Goal: Use online tool/utility: Utilize a website feature to perform a specific function

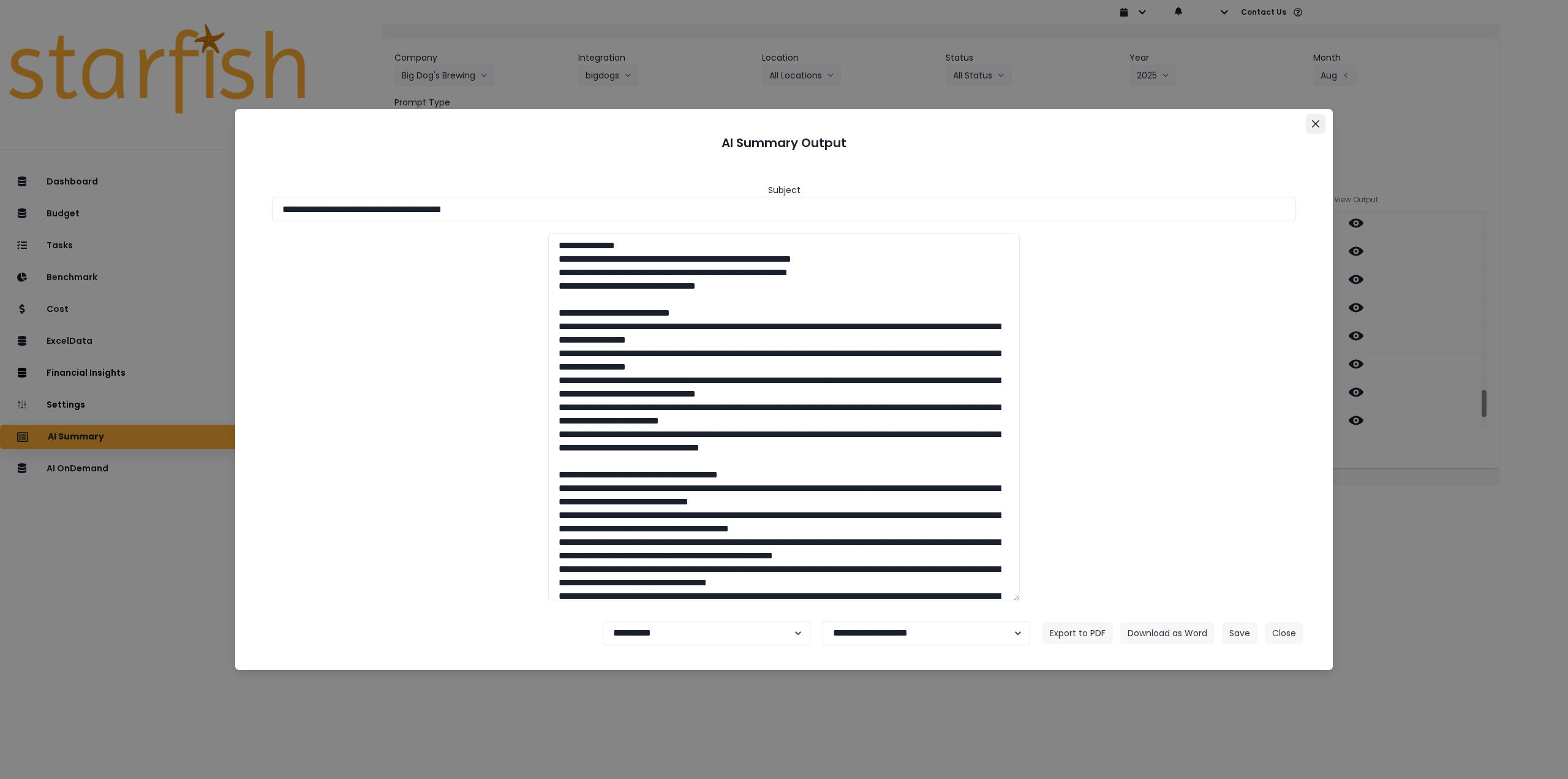
click at [1313, 122] on icon "Close" at bounding box center [1315, 124] width 7 height 7
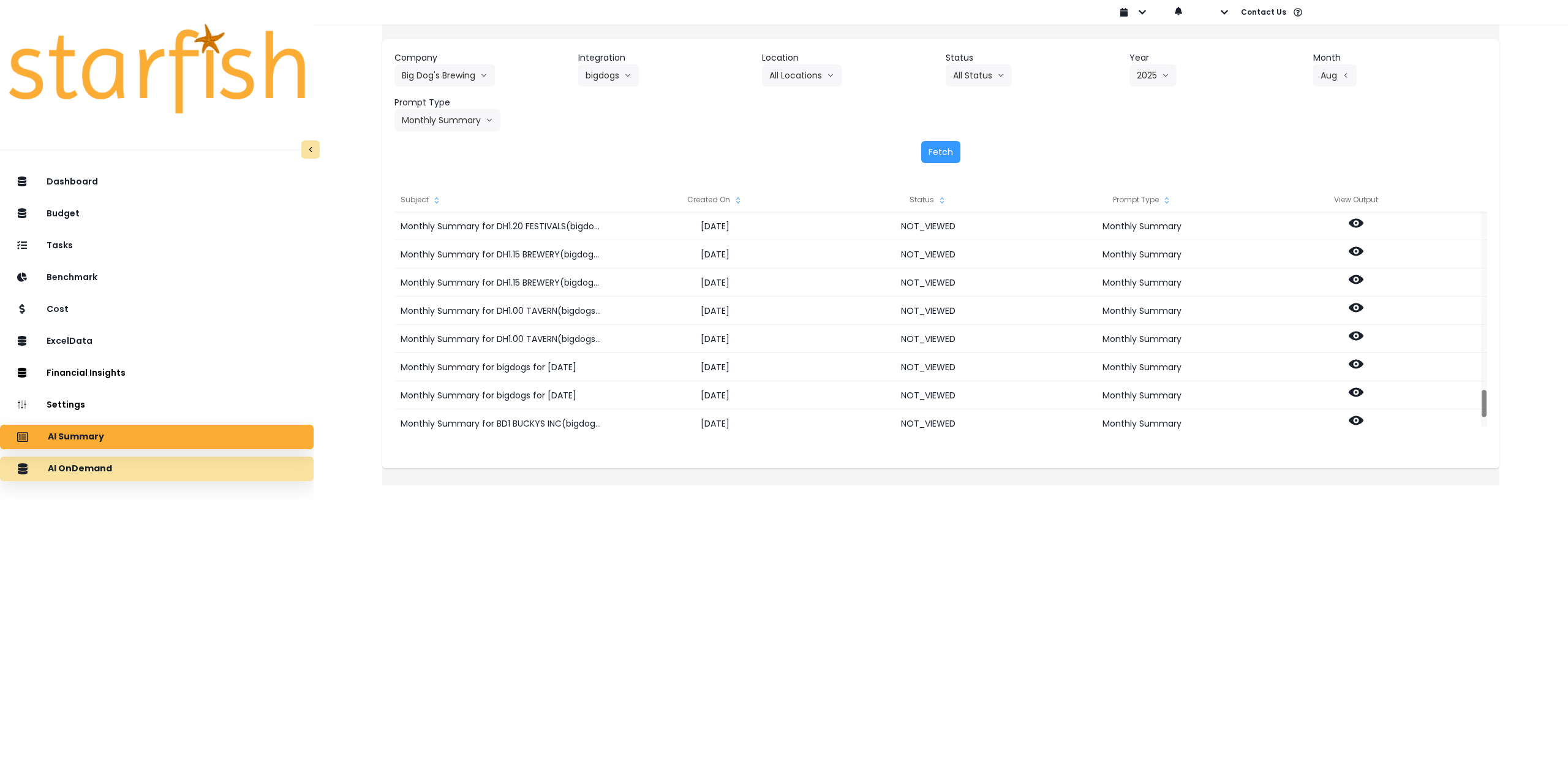
click at [175, 471] on div "AI OnDemand" at bounding box center [157, 468] width 294 height 26
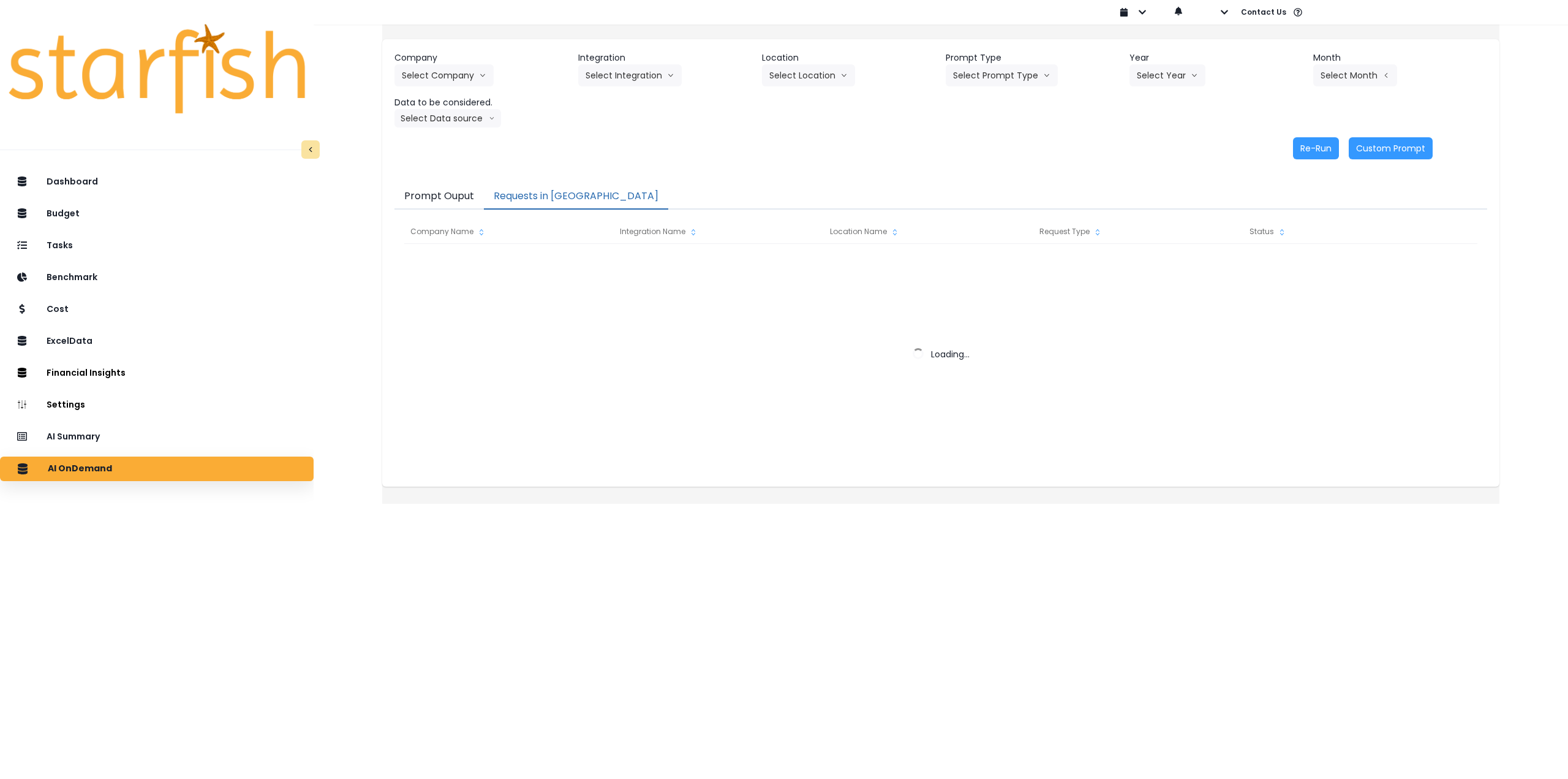
click at [558, 197] on button "Requests in [GEOGRAPHIC_DATA]" at bounding box center [576, 197] width 185 height 26
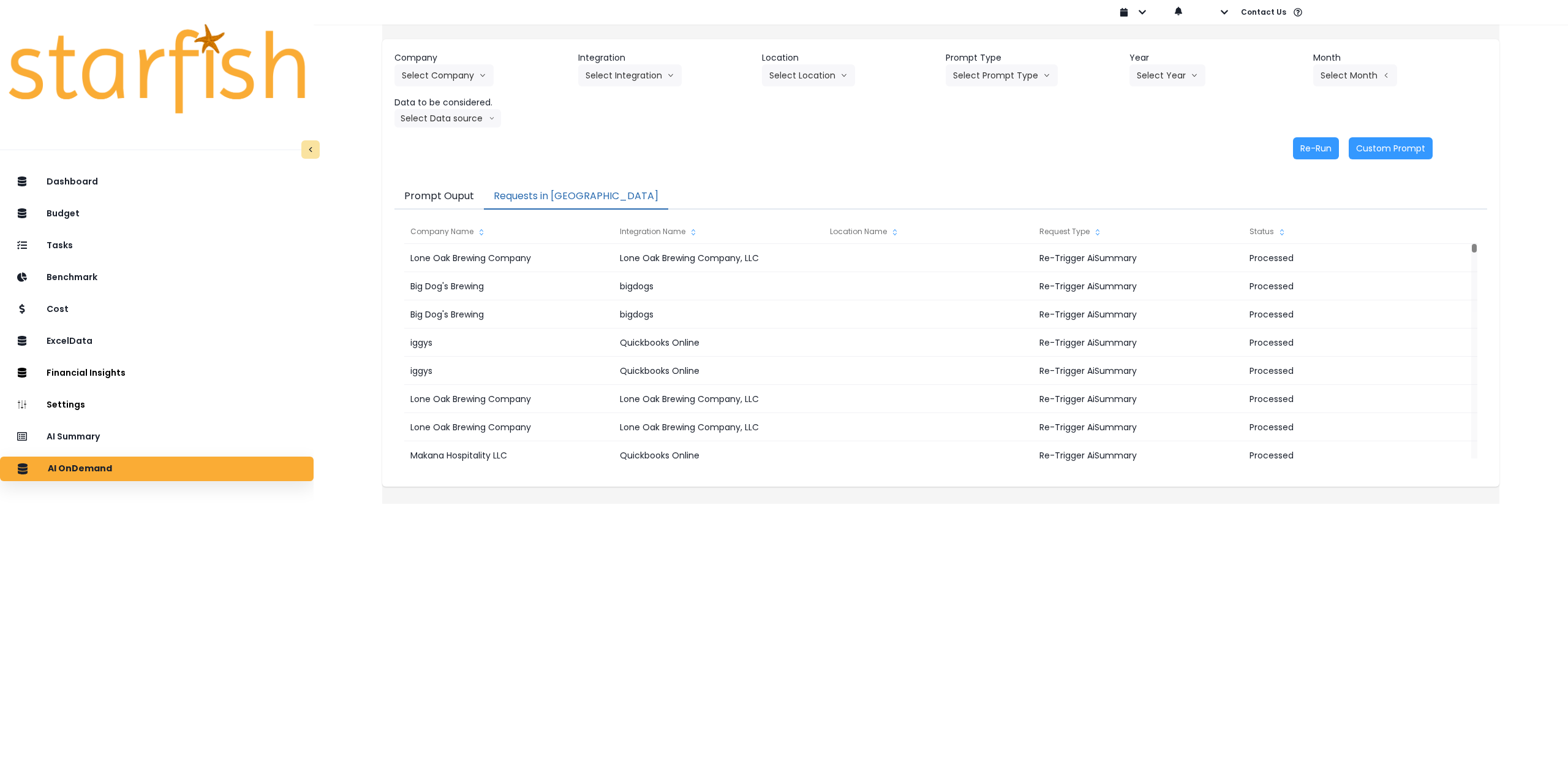
click at [1150, 487] on html "Dashboard Budget Tasks Benchmark Cost ExcelData Financial Insights Location Ana…" at bounding box center [784, 243] width 1568 height 487
click at [203, 444] on div "AI Summary" at bounding box center [157, 436] width 294 height 26
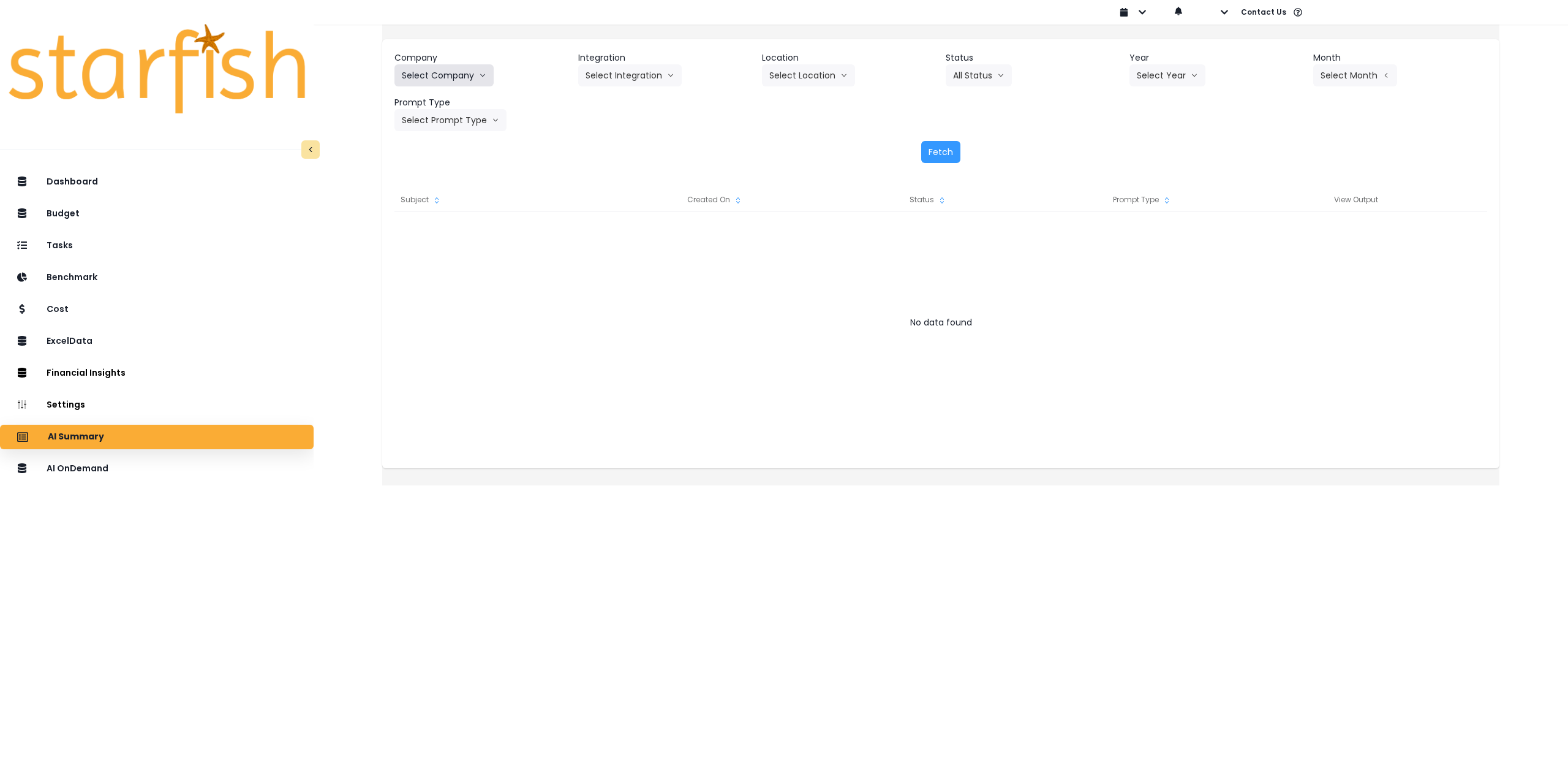
click at [456, 72] on button "Select Company" at bounding box center [443, 75] width 99 height 22
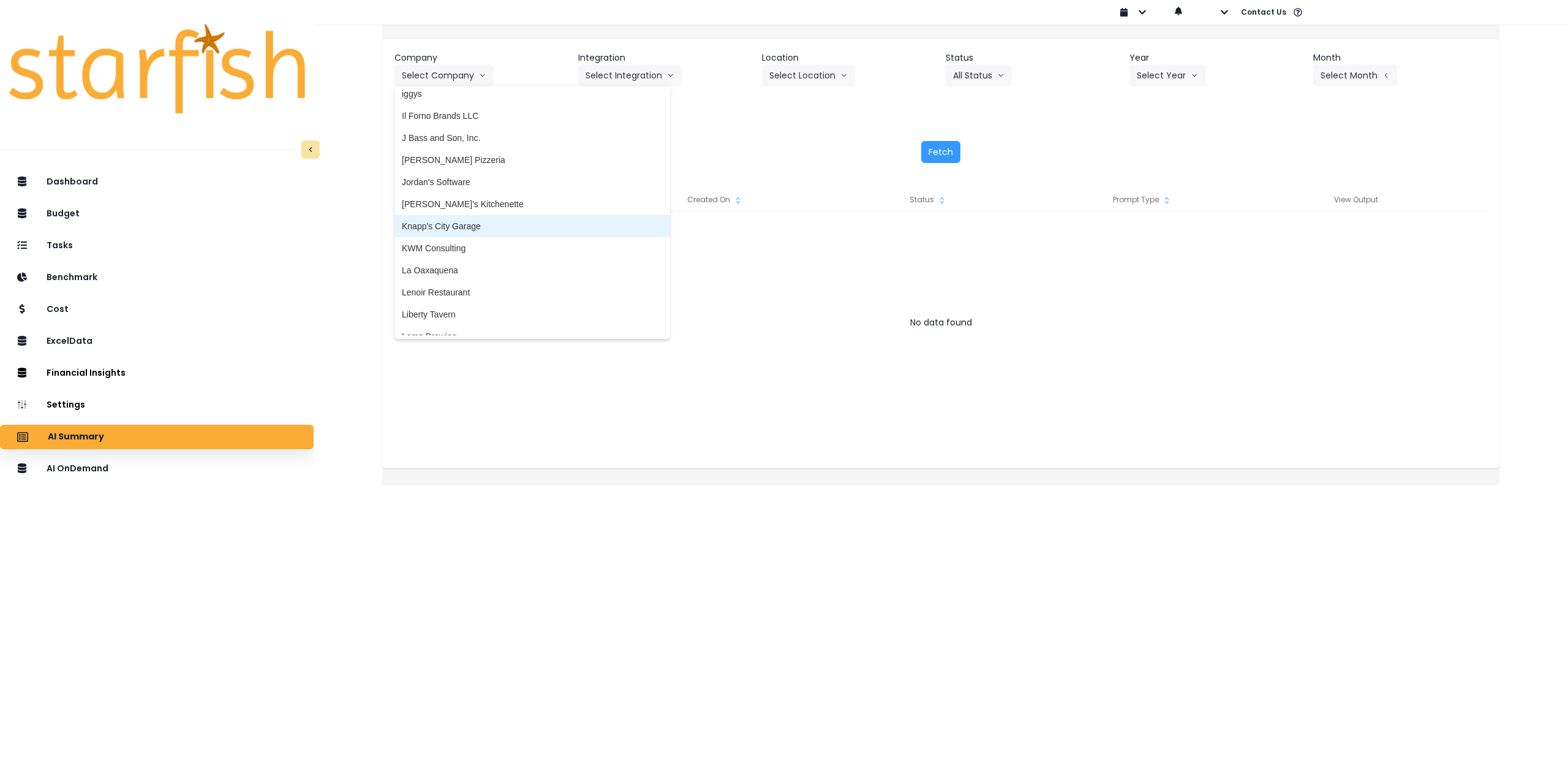
scroll to position [1593, 0]
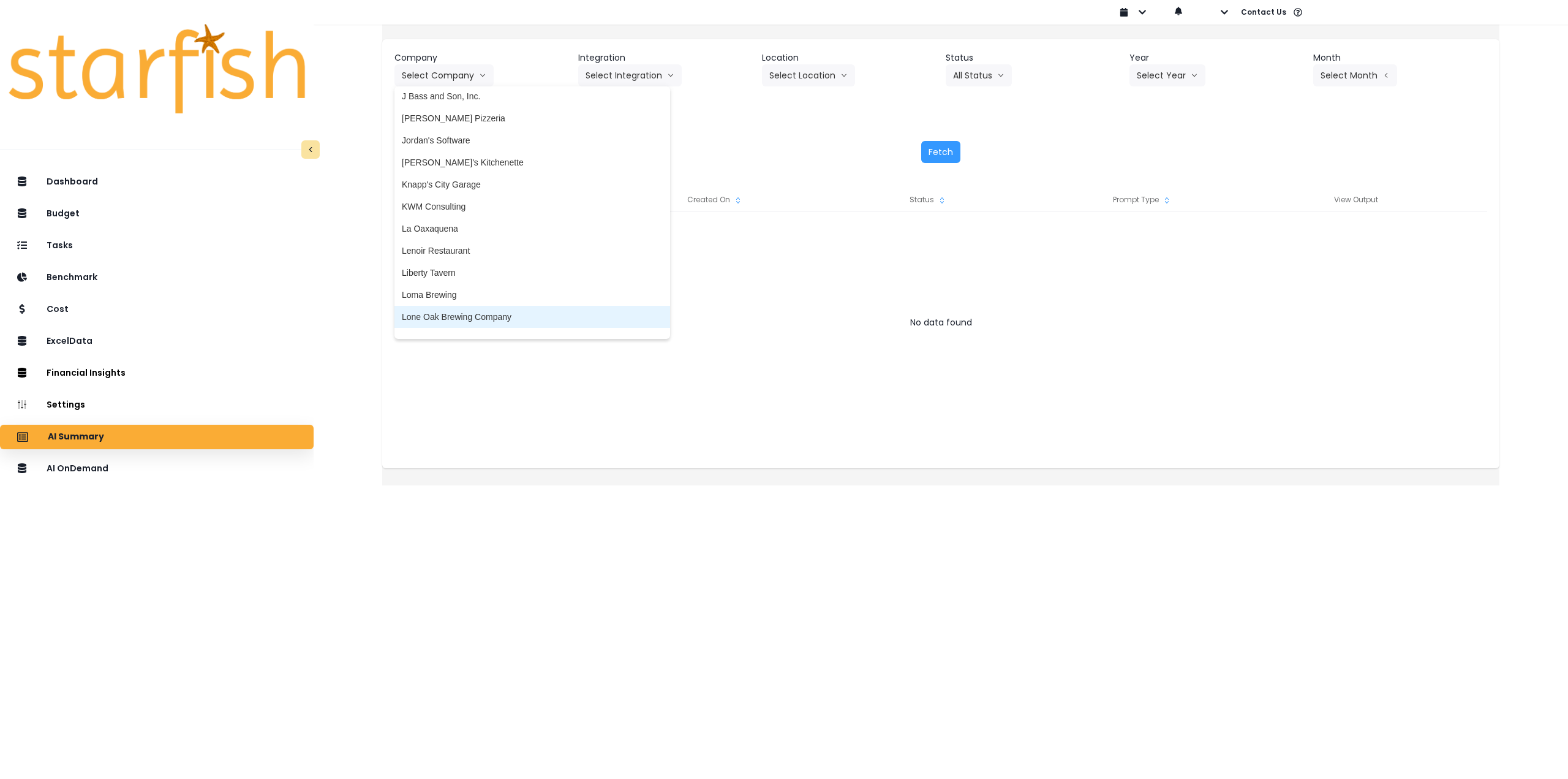
click at [479, 314] on span "Lone Oak Brewing Company" at bounding box center [532, 317] width 261 height 12
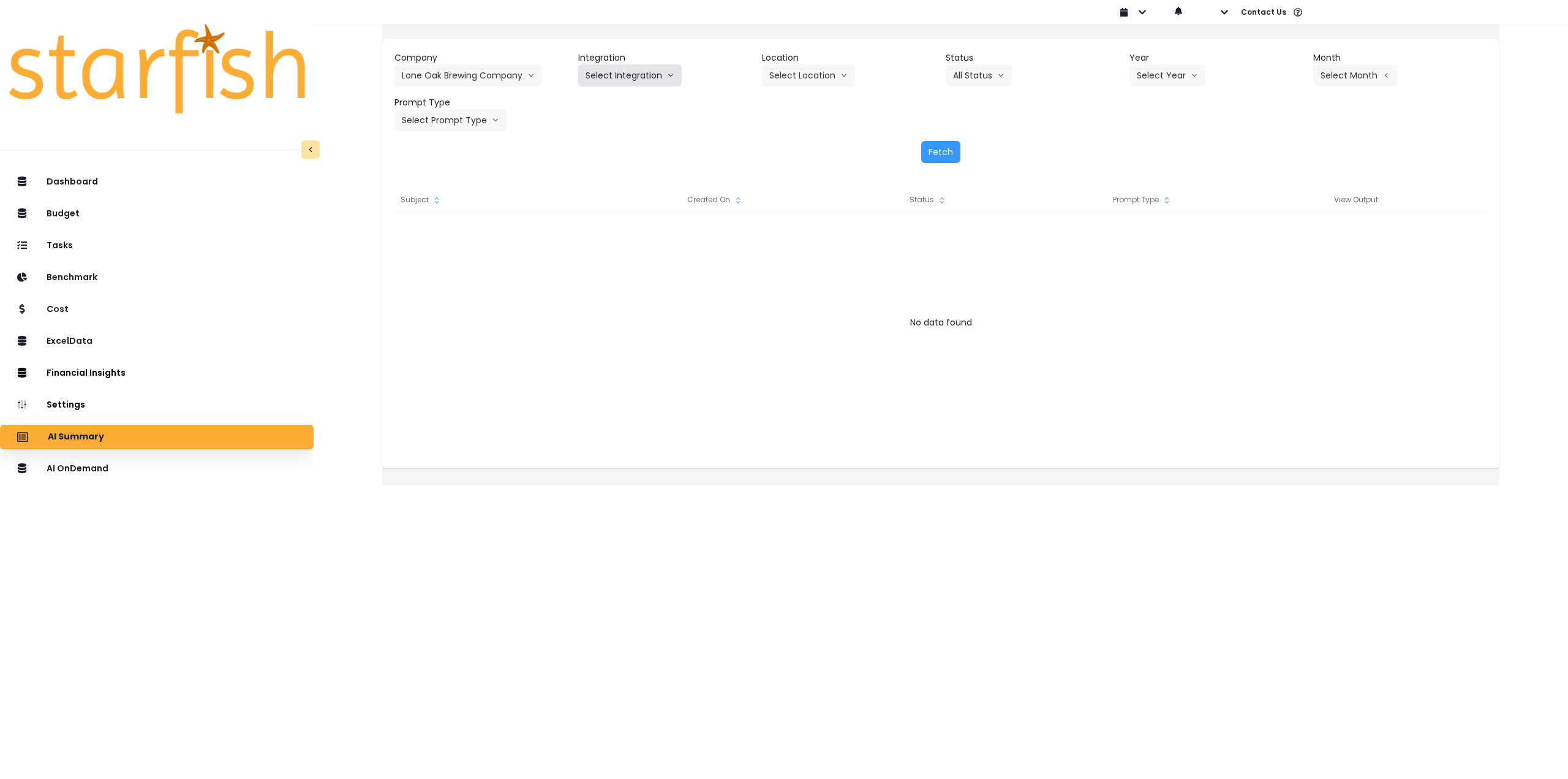
click at [620, 76] on button "Select Integration" at bounding box center [630, 75] width 104 height 22
click at [608, 106] on span "Lone Oak Brewing Company, LLC" at bounding box center [650, 101] width 129 height 12
click at [816, 80] on button "Select Location" at bounding box center [809, 75] width 93 height 22
click at [803, 104] on span "All Locations" at bounding box center [793, 101] width 48 height 12
click at [1160, 79] on button "Select Year" at bounding box center [1167, 75] width 76 height 22
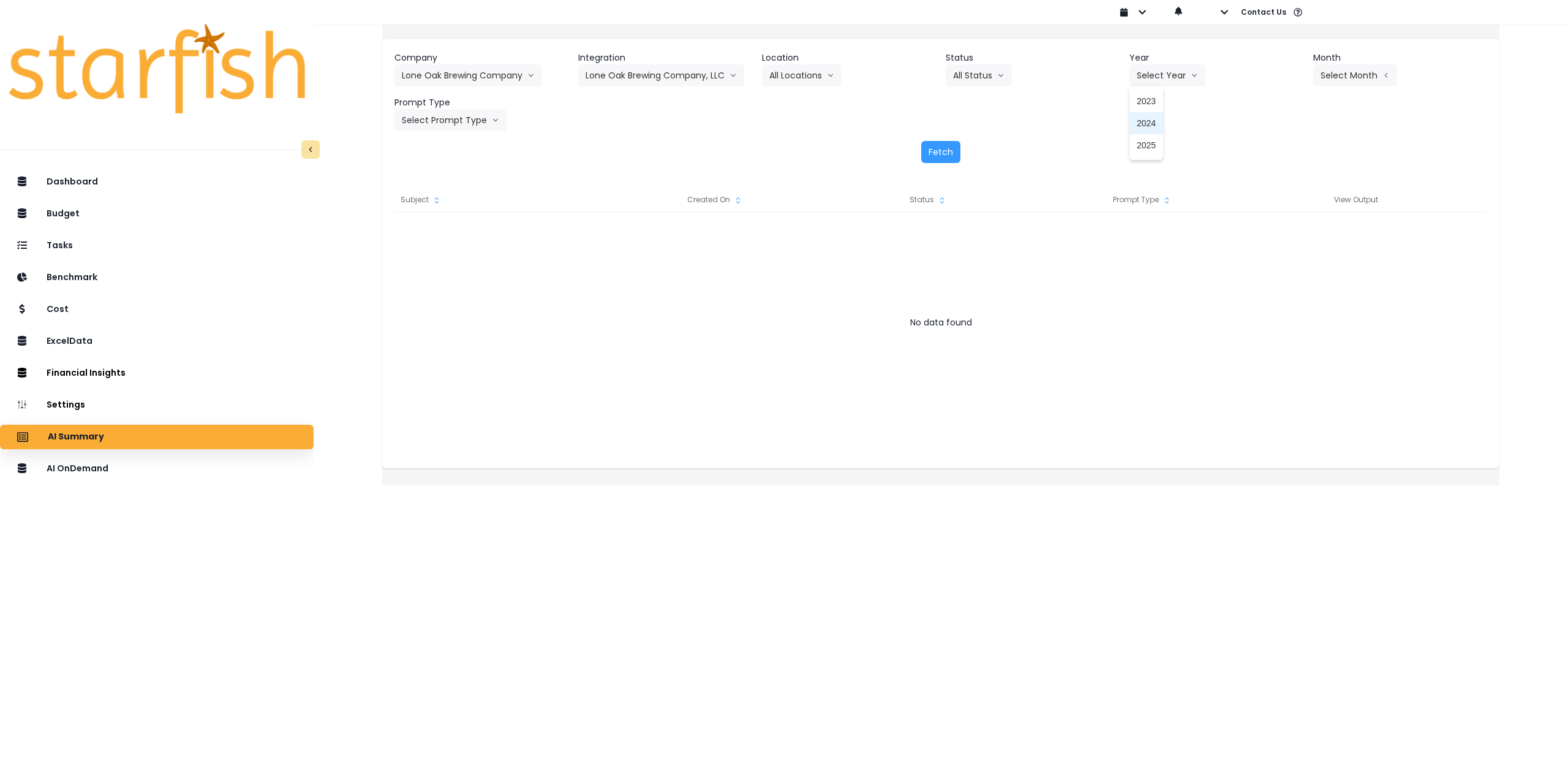
click at [1137, 145] on span "2025" at bounding box center [1146, 145] width 19 height 12
click at [1323, 78] on button "Select Month" at bounding box center [1355, 75] width 84 height 22
click at [1282, 233] on span "Aug" at bounding box center [1294, 233] width 24 height 12
click at [487, 120] on button "Select Prompt Type" at bounding box center [450, 120] width 112 height 22
click at [471, 236] on span "Monthly Summary" at bounding box center [436, 234] width 69 height 12
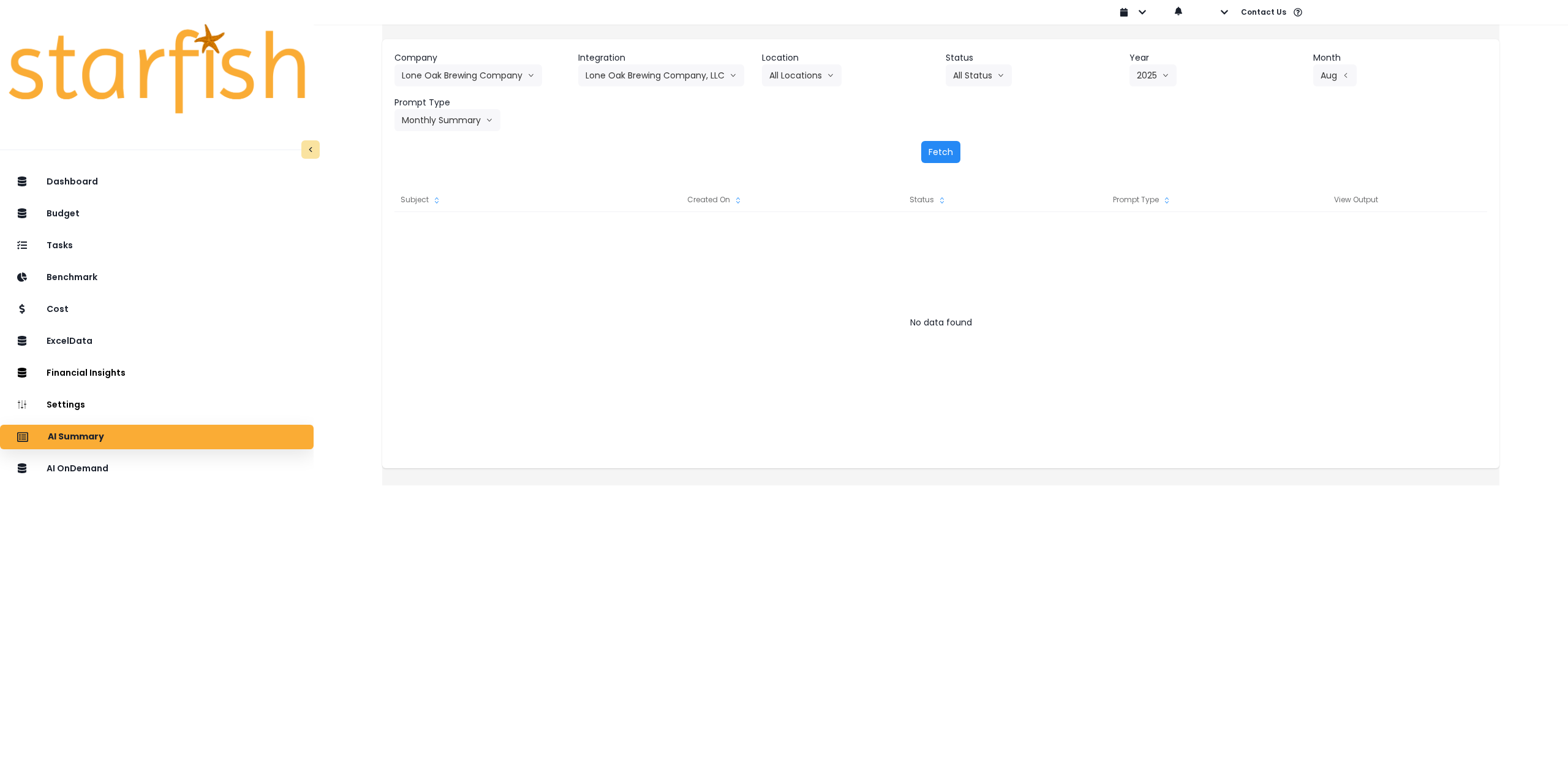
click at [954, 157] on button "Fetch" at bounding box center [941, 151] width 39 height 22
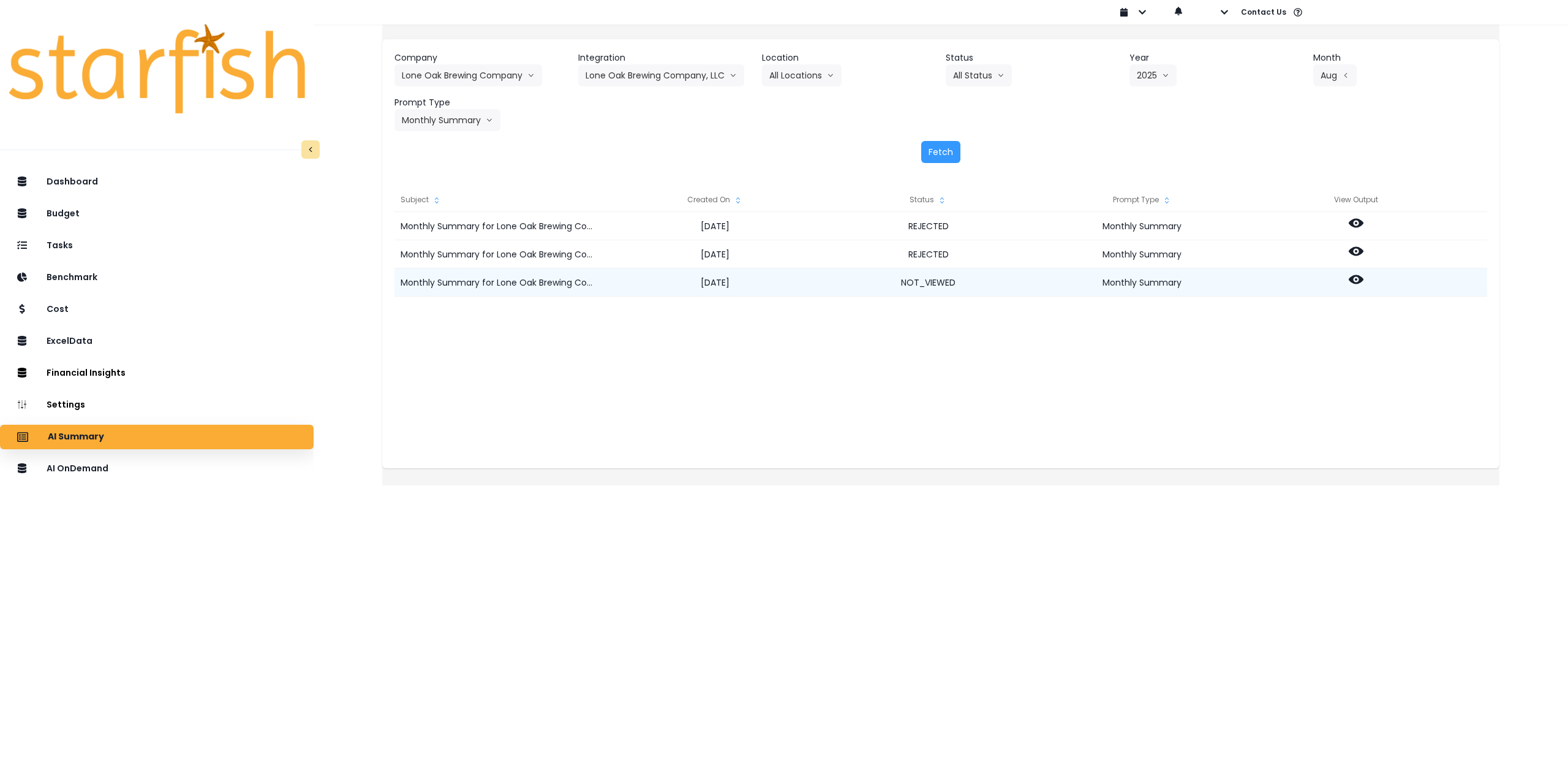
click at [1362, 276] on icon at bounding box center [1356, 280] width 15 height 15
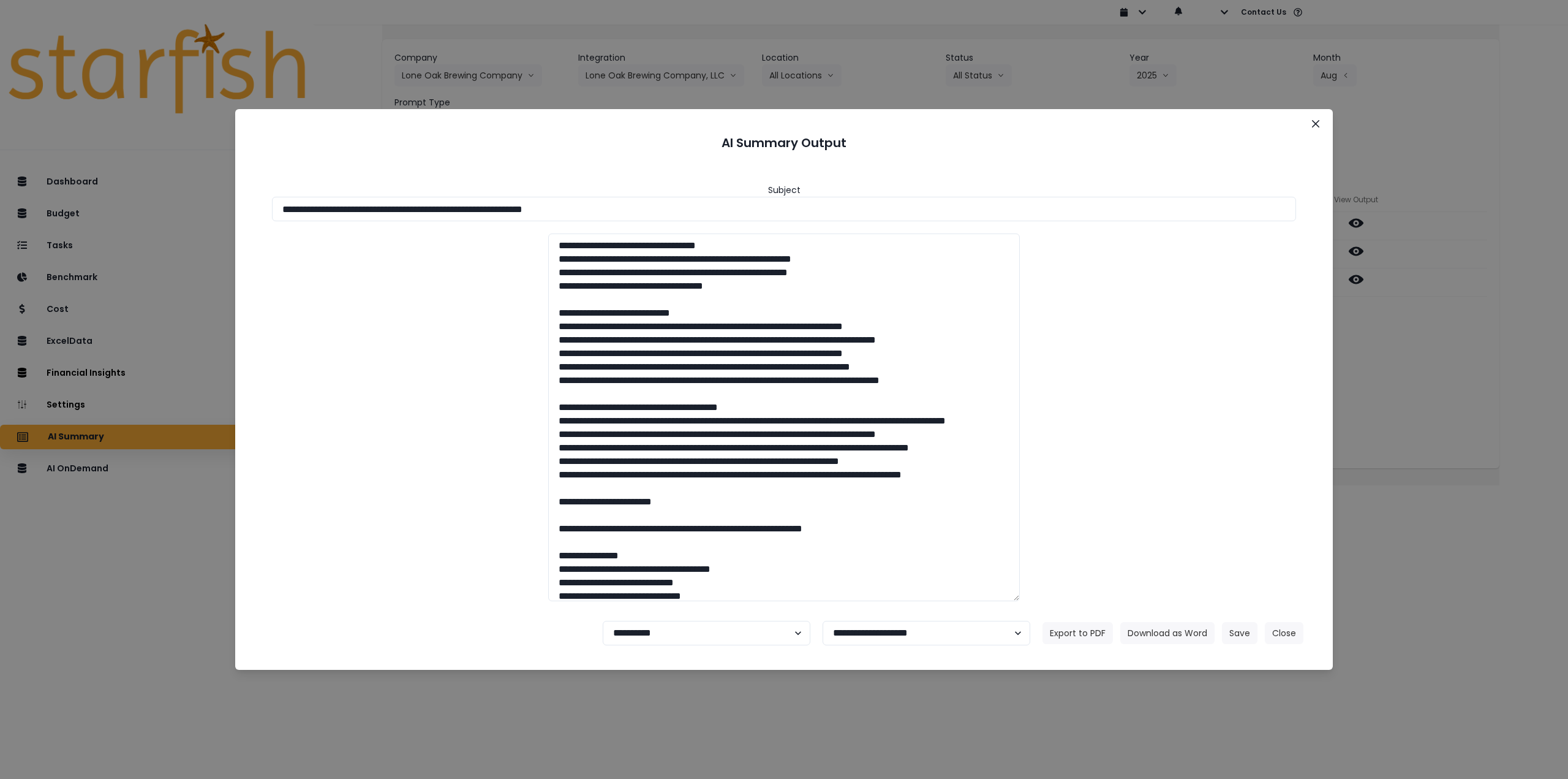
click at [482, 483] on div at bounding box center [783, 418] width 1048 height 368
click at [1314, 123] on icon "Close" at bounding box center [1315, 124] width 7 height 7
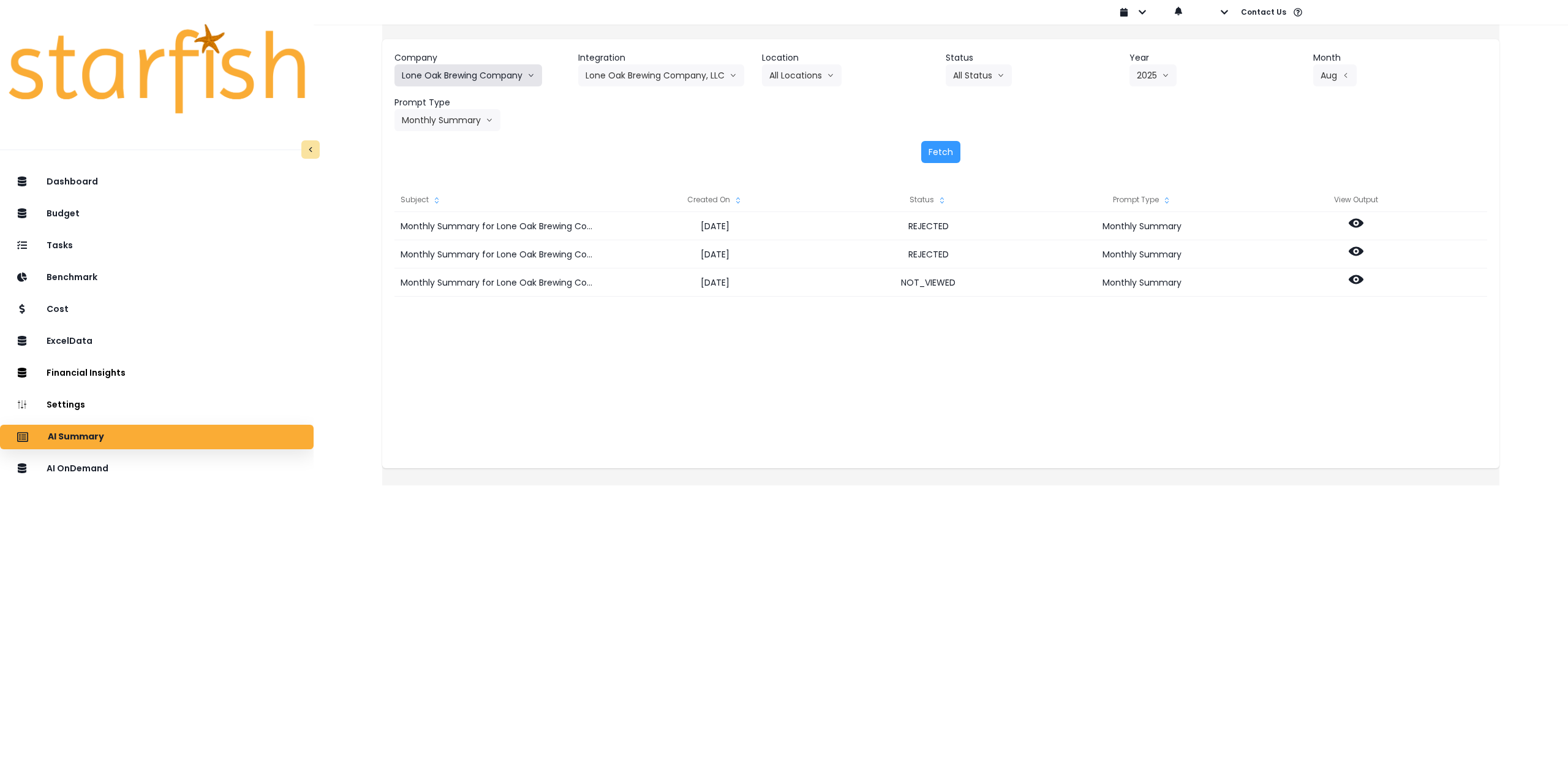
click at [457, 70] on button "Lone Oak Brewing Company" at bounding box center [468, 75] width 147 height 22
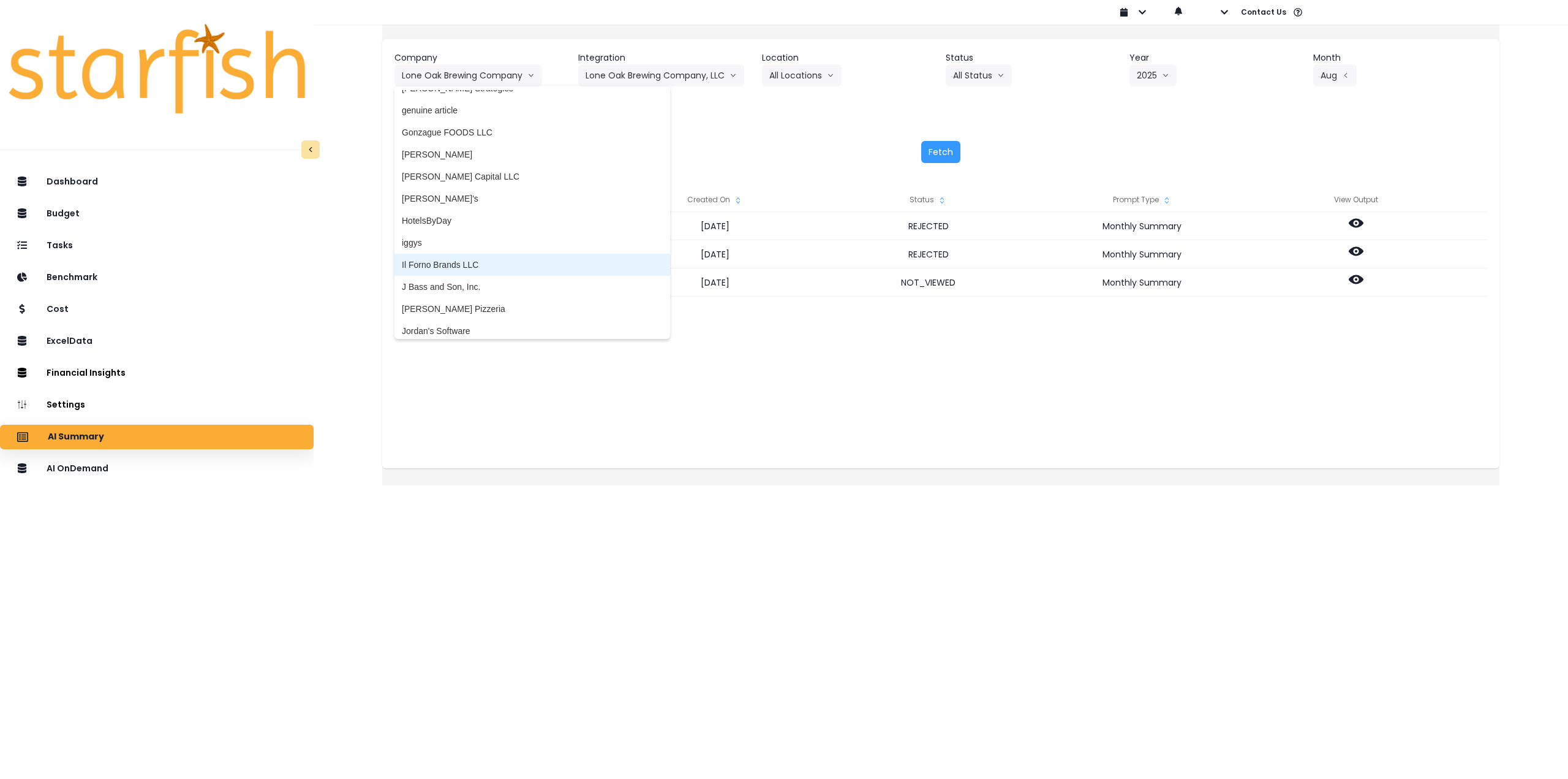
scroll to position [1409, 0]
click at [436, 231] on span "iggys" at bounding box center [532, 236] width 261 height 12
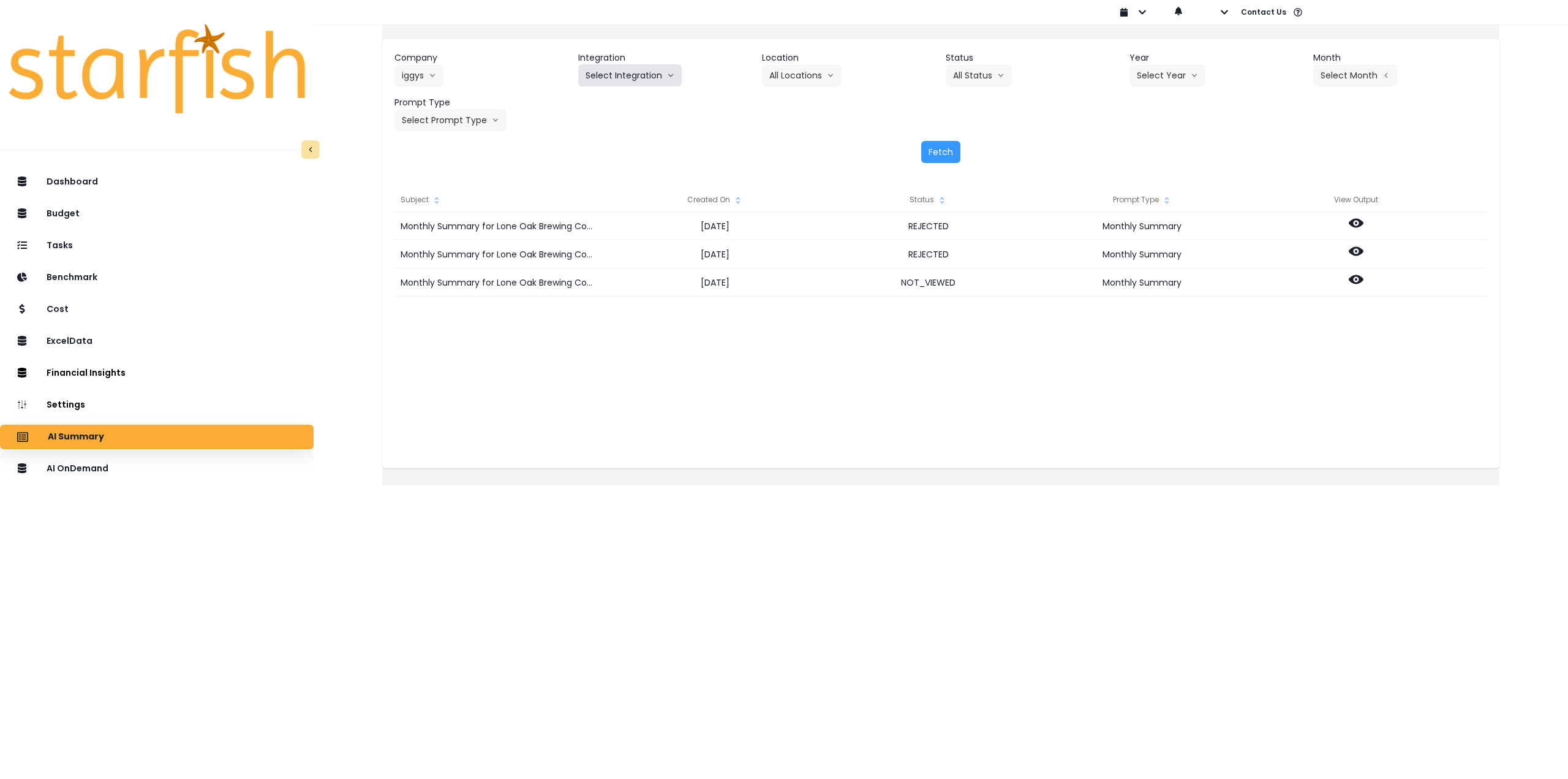
click at [643, 76] on button "Select Integration" at bounding box center [630, 75] width 104 height 22
click at [613, 102] on span "Quickbooks Online" at bounding box center [621, 101] width 72 height 12
click at [1162, 68] on button "Select Year" at bounding box center [1167, 75] width 76 height 22
click at [1129, 143] on li "2025" at bounding box center [1146, 145] width 34 height 22
click at [1340, 77] on button "Select Month" at bounding box center [1355, 75] width 84 height 22
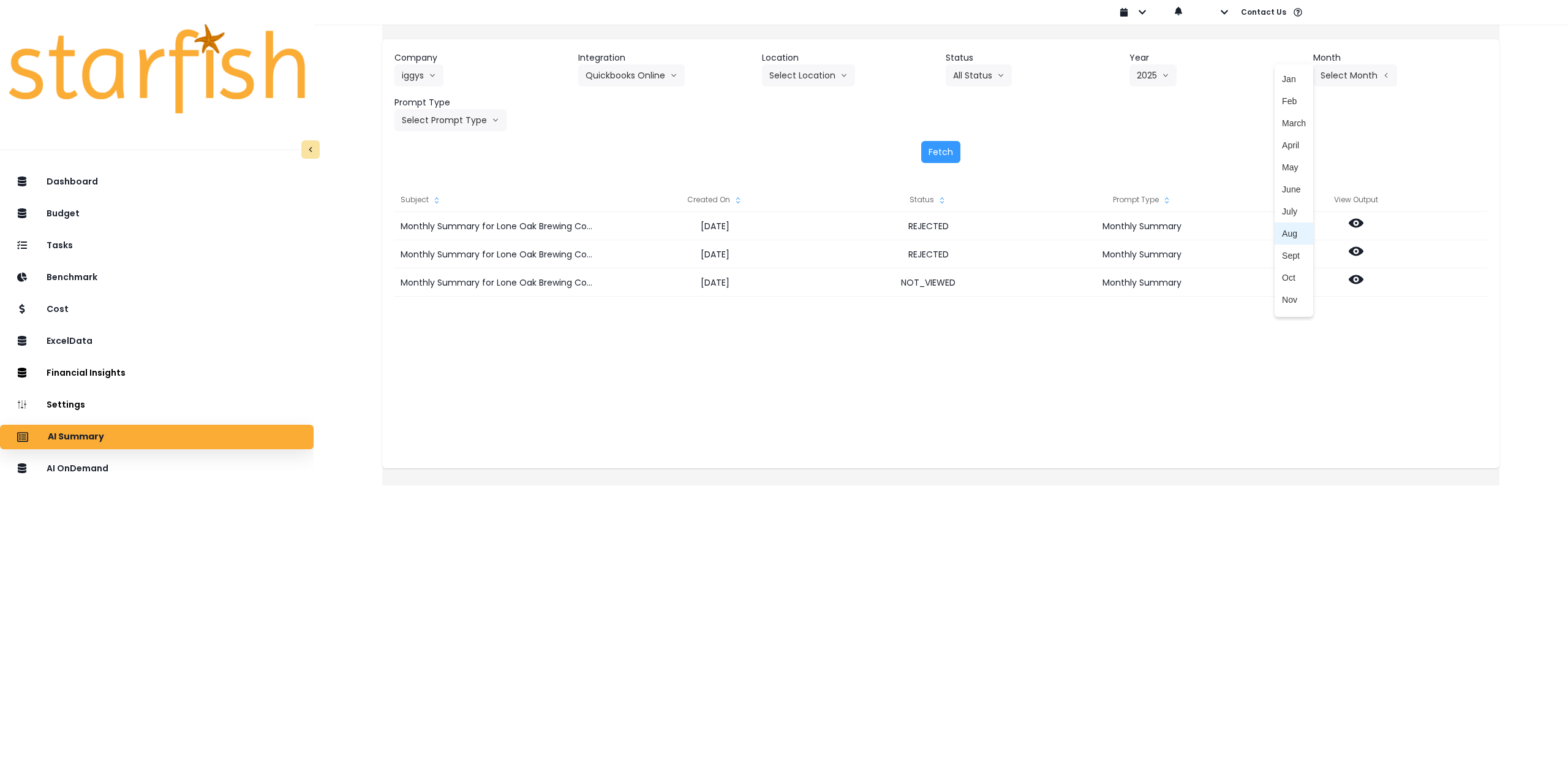
click at [1282, 237] on span "Aug" at bounding box center [1294, 233] width 24 height 12
click at [475, 127] on button "Select Prompt Type" at bounding box center [450, 120] width 112 height 22
click at [445, 241] on li "Monthly Summary" at bounding box center [436, 234] width 84 height 22
click at [925, 141] on button "Fetch" at bounding box center [941, 151] width 39 height 22
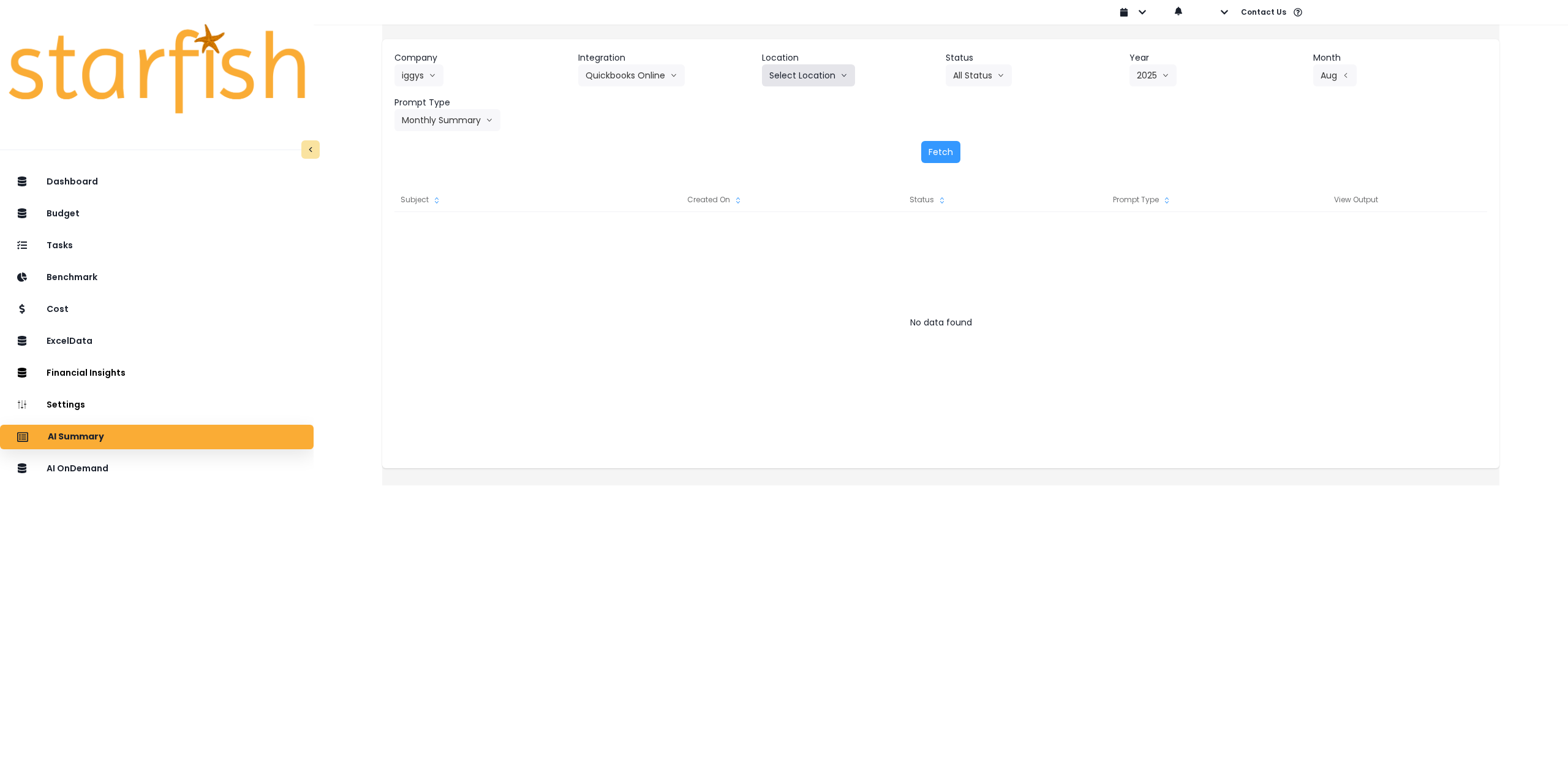
click at [803, 70] on button "Select Location" at bounding box center [809, 75] width 93 height 22
click at [801, 105] on span "All Locations" at bounding box center [793, 101] width 48 height 12
click at [953, 154] on button "Fetch" at bounding box center [941, 151] width 39 height 22
click at [1324, 79] on button "Aug" at bounding box center [1335, 75] width 44 height 22
click at [1282, 211] on span "July" at bounding box center [1294, 211] width 24 height 12
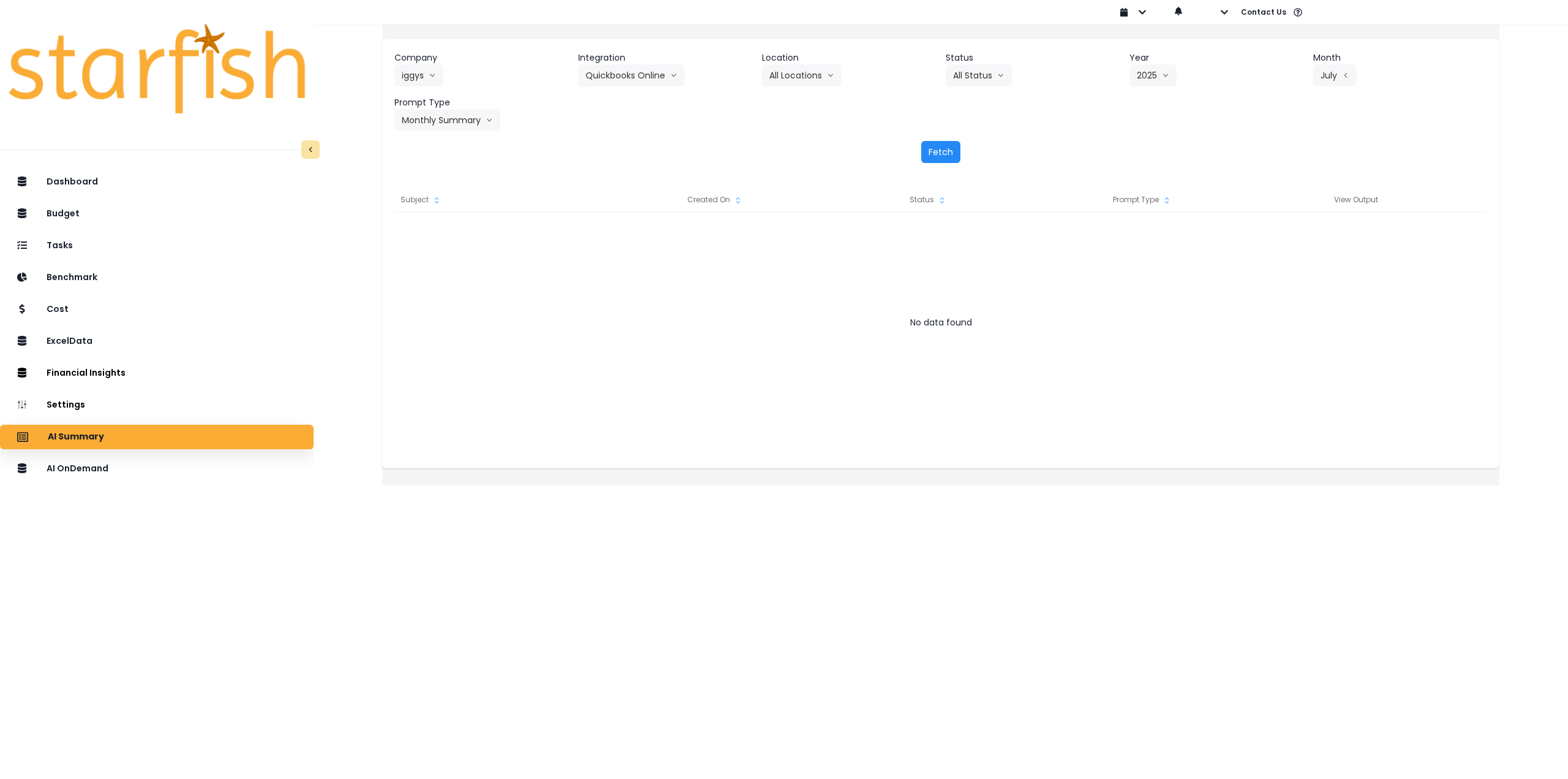
click at [929, 154] on button "Fetch" at bounding box center [941, 151] width 39 height 22
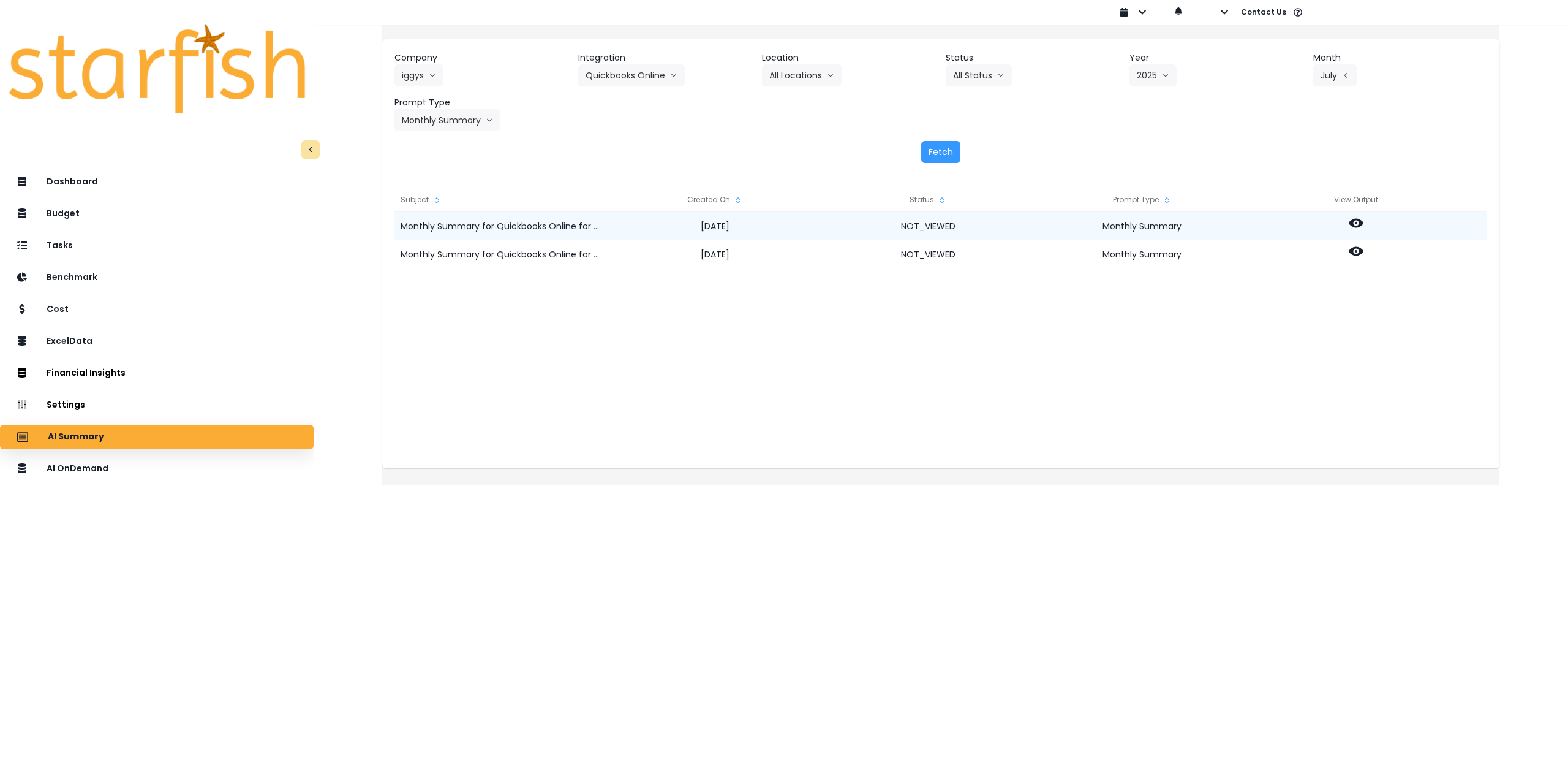
click at [1364, 224] on icon at bounding box center [1356, 223] width 15 height 15
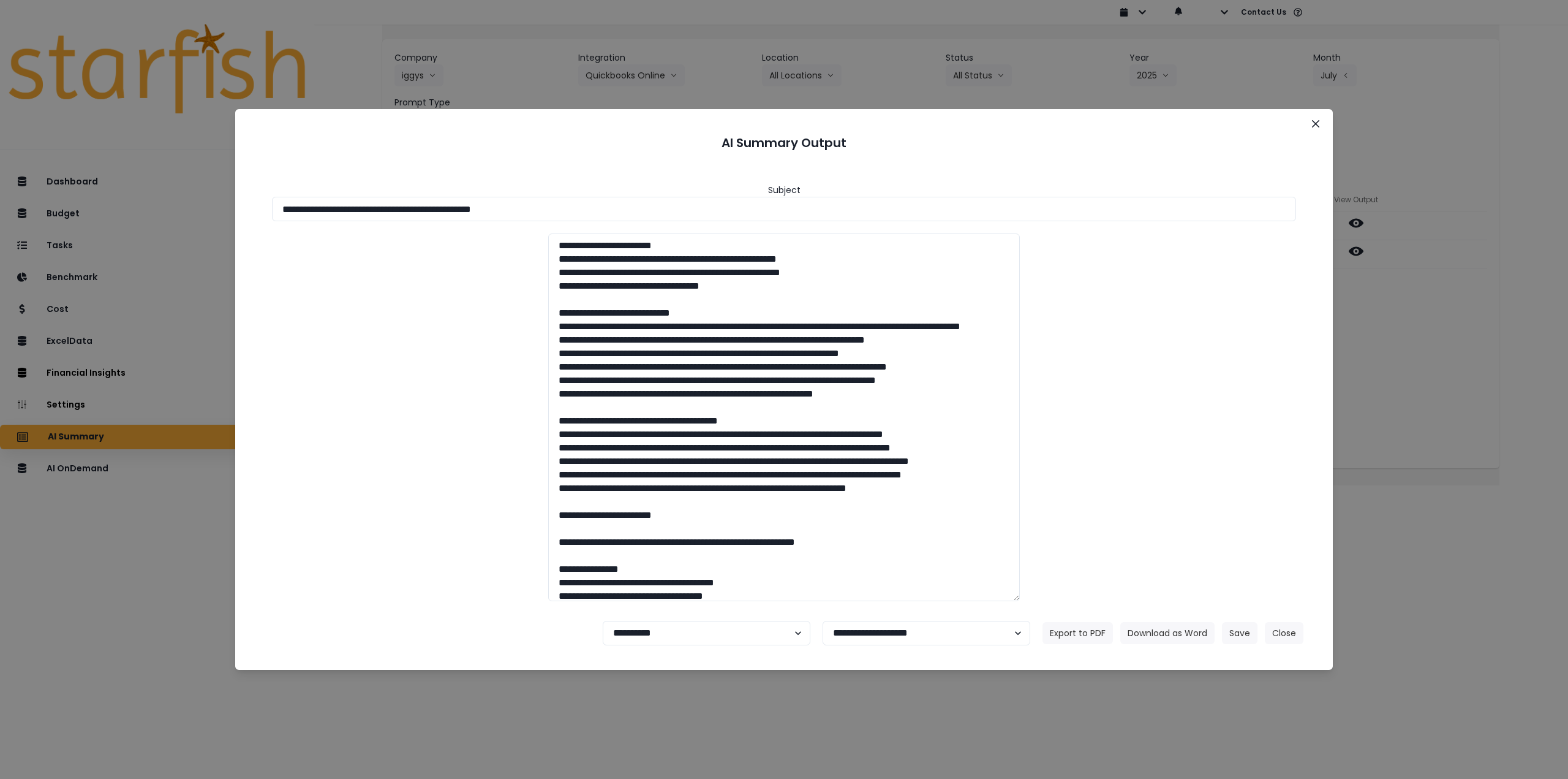
drag, startPoint x: 501, startPoint y: 209, endPoint x: 645, endPoint y: 232, distance: 145.8
click at [639, 230] on div "**********" at bounding box center [783, 387] width 1068 height 449
click at [1183, 629] on button "Download as Word" at bounding box center [1167, 632] width 94 height 22
click at [1314, 125] on icon "Close" at bounding box center [1315, 124] width 7 height 7
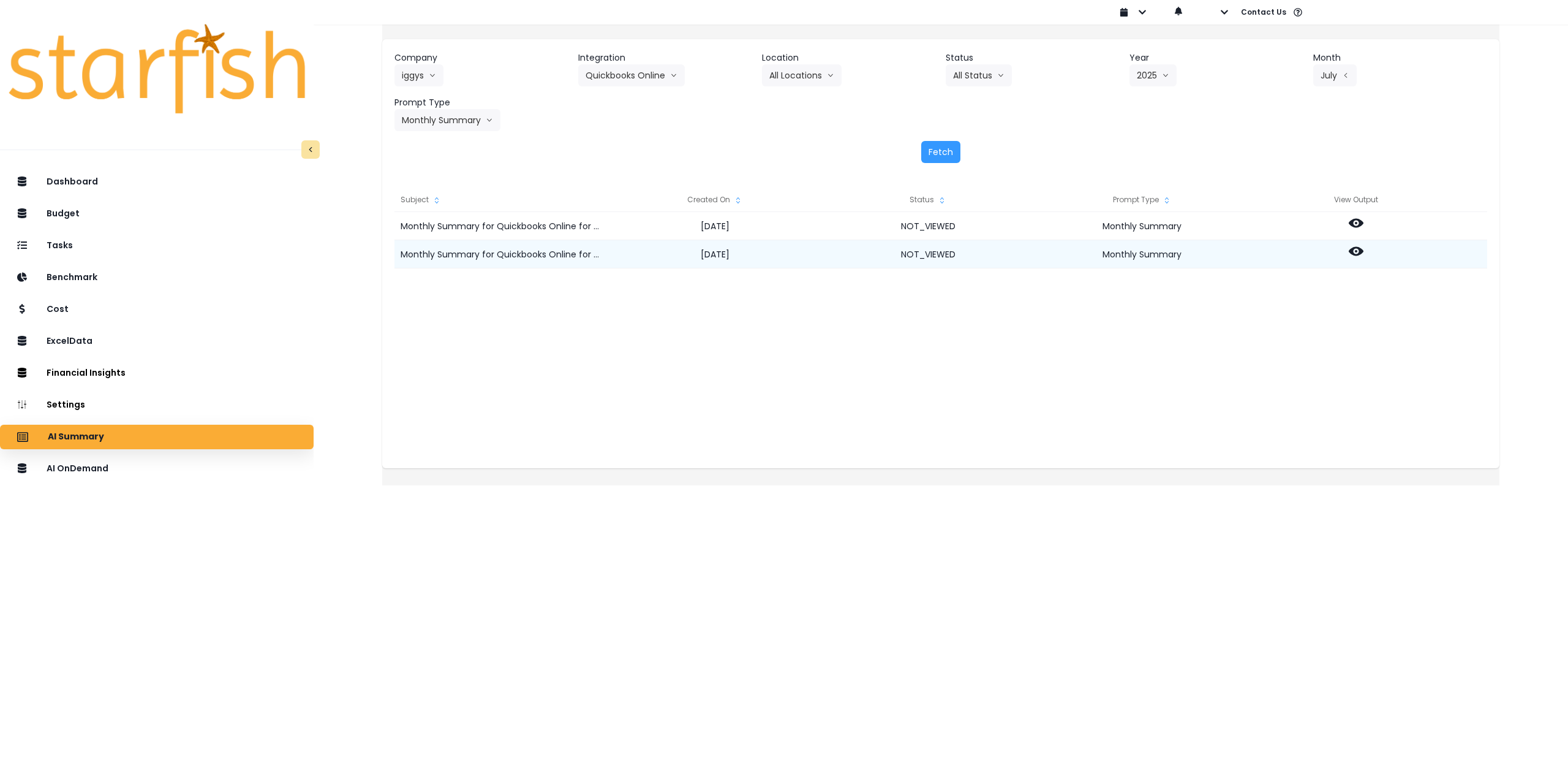
click at [1364, 252] on icon at bounding box center [1356, 252] width 15 height 9
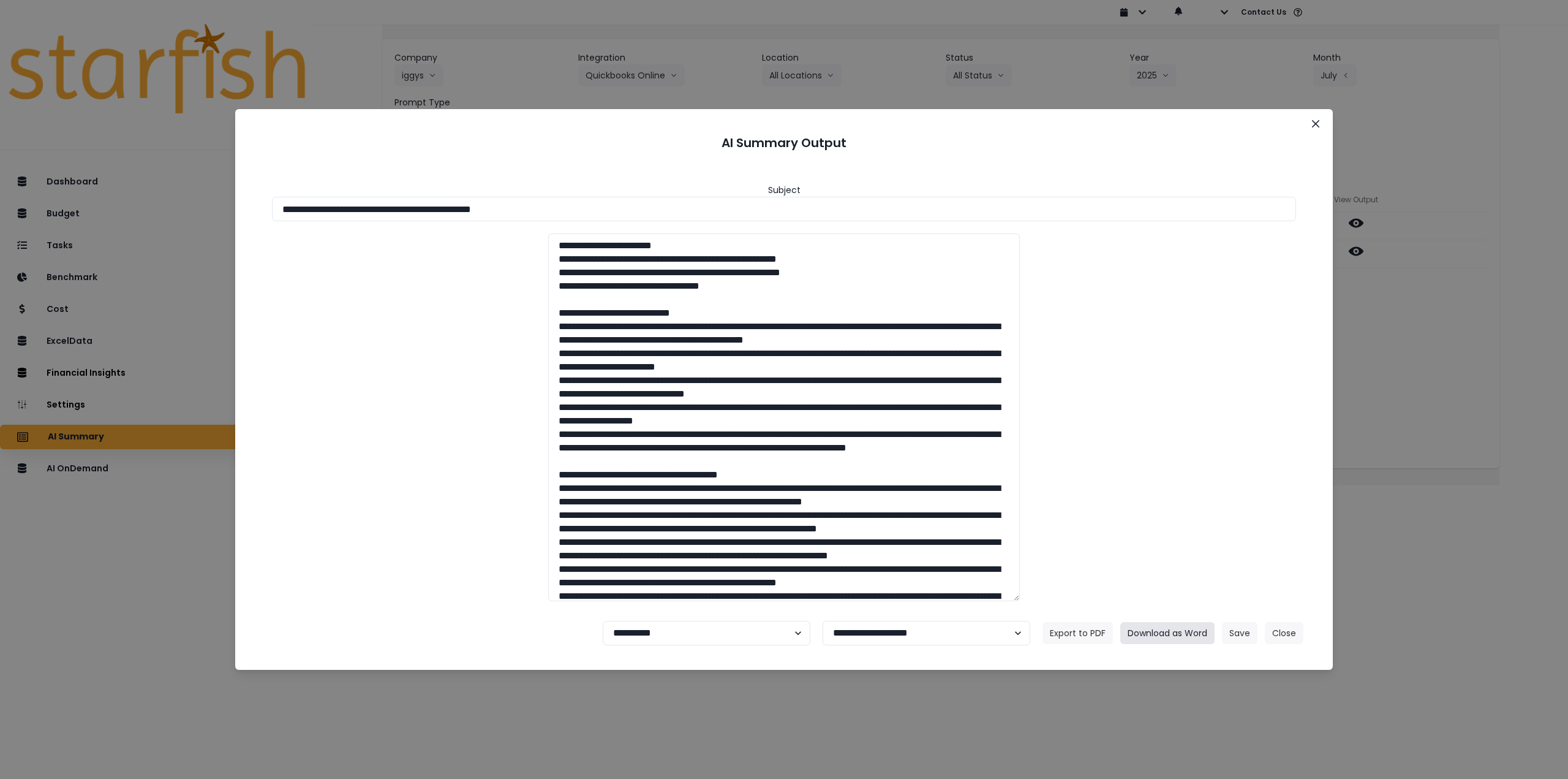
click at [1162, 637] on button "Download as Word" at bounding box center [1167, 632] width 94 height 22
click at [445, 161] on header "AI Summary Output" at bounding box center [783, 142] width 1068 height 38
click at [1310, 122] on button "Close" at bounding box center [1316, 124] width 20 height 20
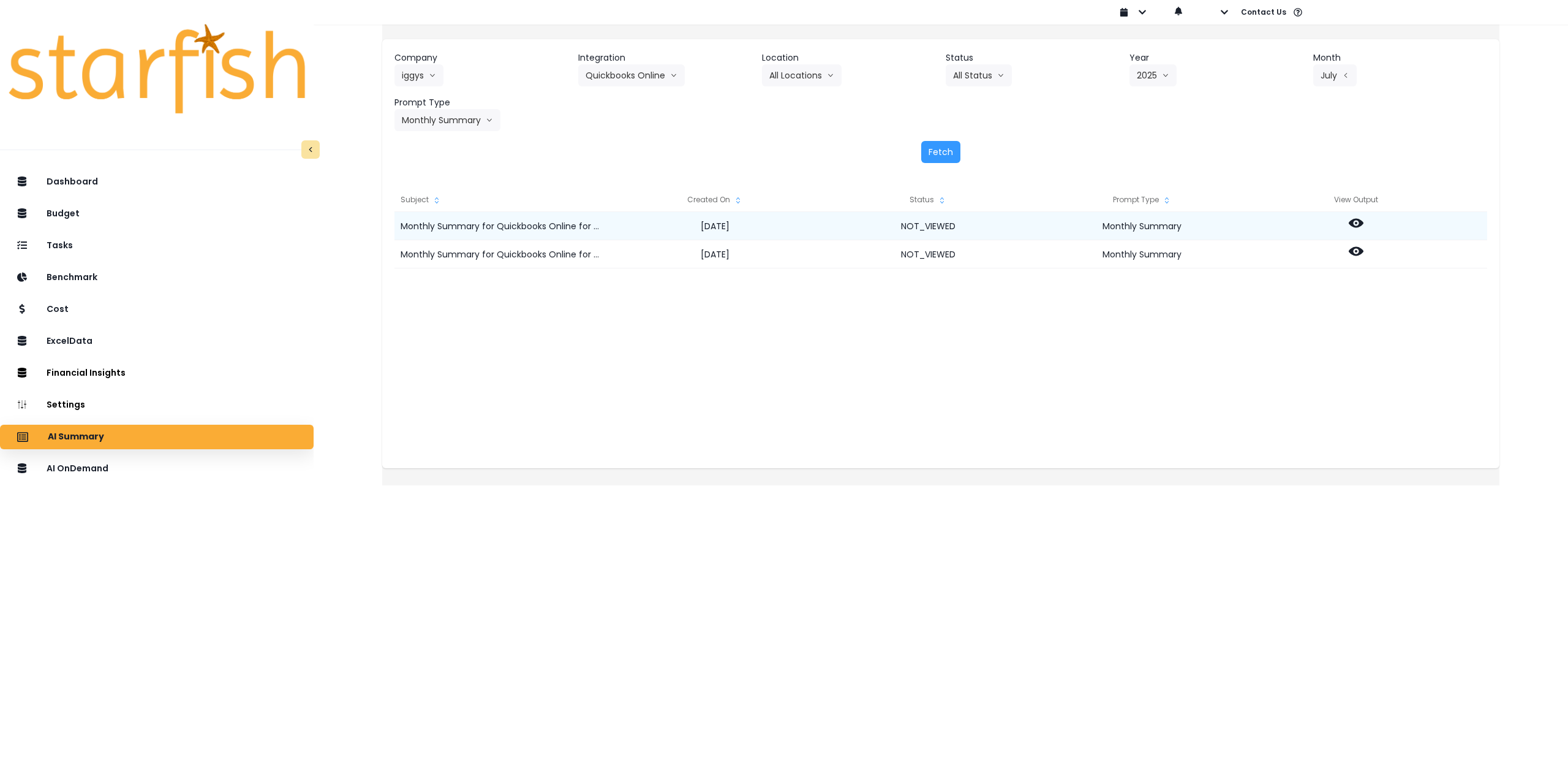
click at [1364, 226] on icon at bounding box center [1356, 223] width 15 height 9
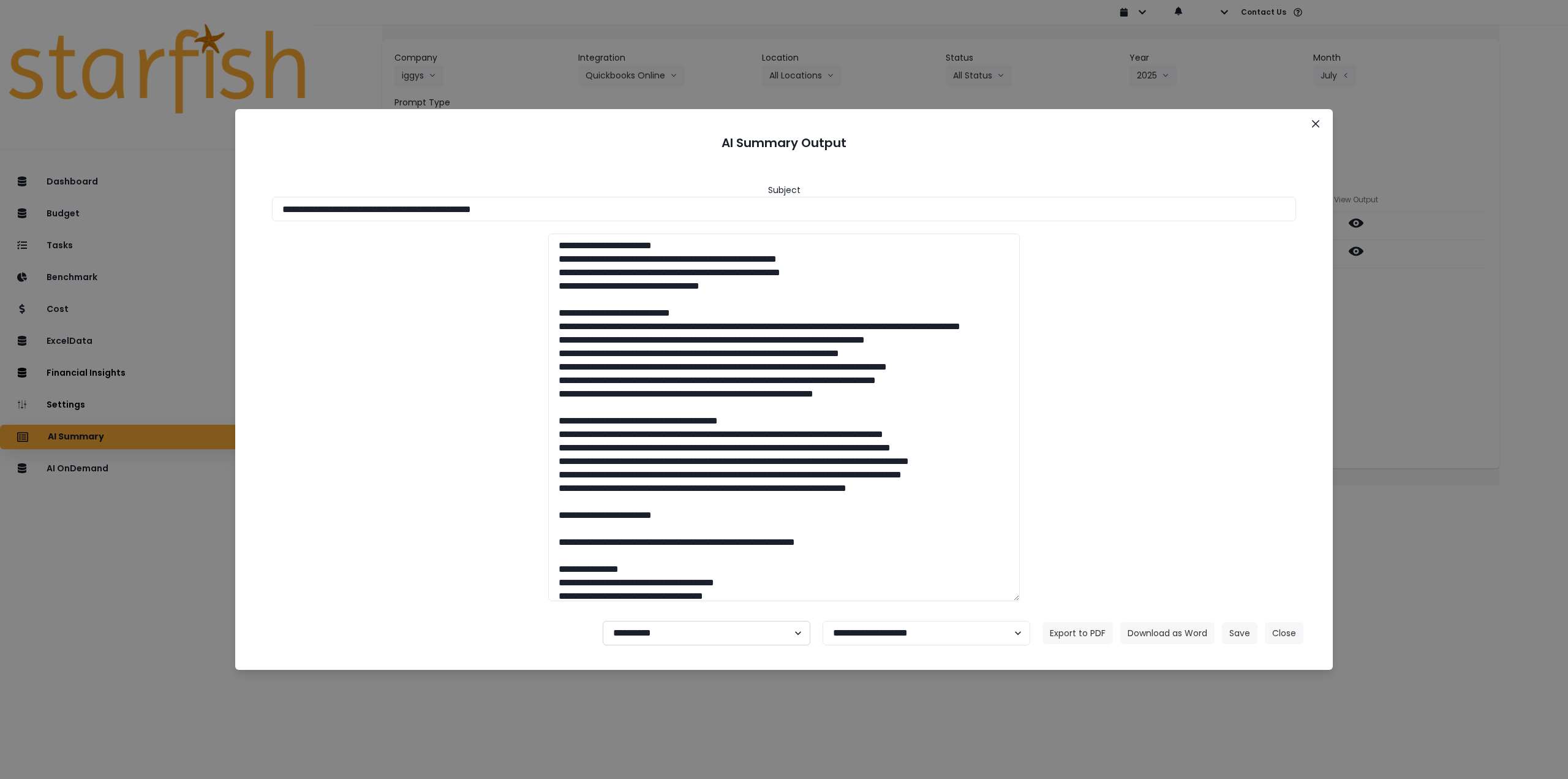
drag, startPoint x: 697, startPoint y: 636, endPoint x: 684, endPoint y: 645, distance: 15.8
click at [696, 636] on select "**********" at bounding box center [706, 633] width 208 height 25
select select "********"
click at [603, 621] on select "**********" at bounding box center [706, 633] width 208 height 25
click at [1229, 636] on button "Save" at bounding box center [1240, 632] width 36 height 22
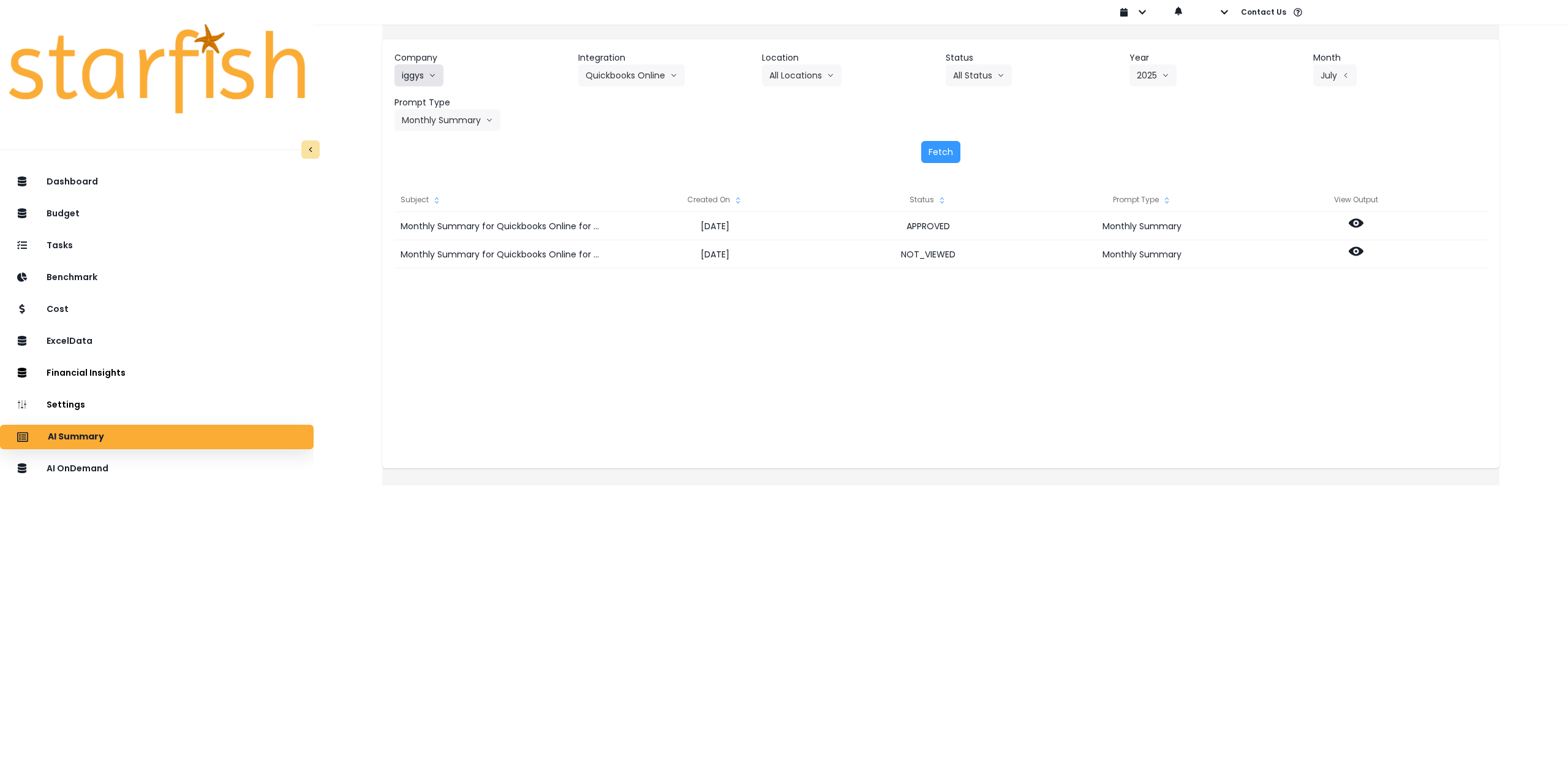
click at [429, 76] on button "iggys" at bounding box center [419, 75] width 49 height 22
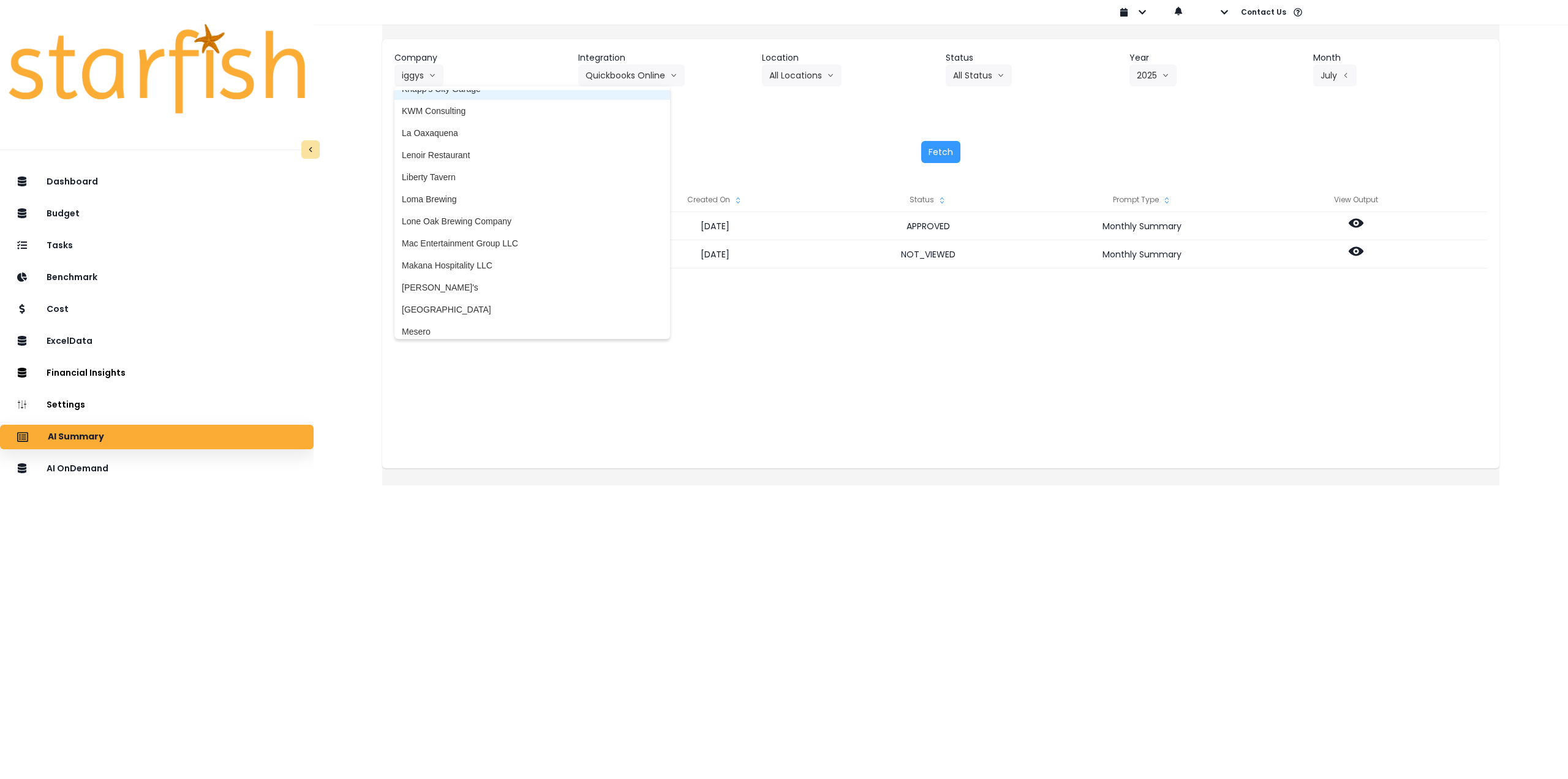
scroll to position [1715, 0]
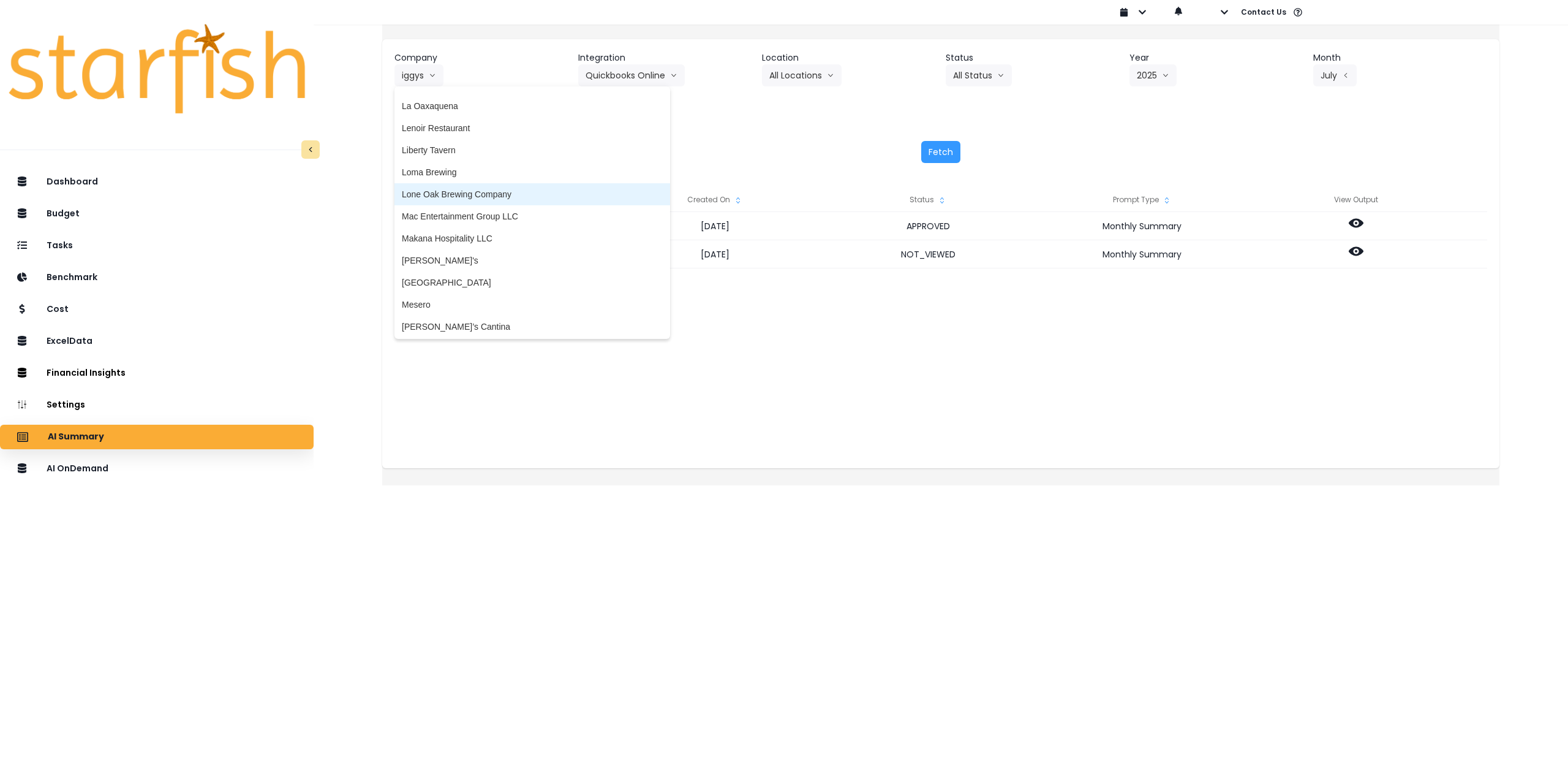
click at [485, 192] on span "Lone Oak Brewing Company" at bounding box center [532, 194] width 261 height 12
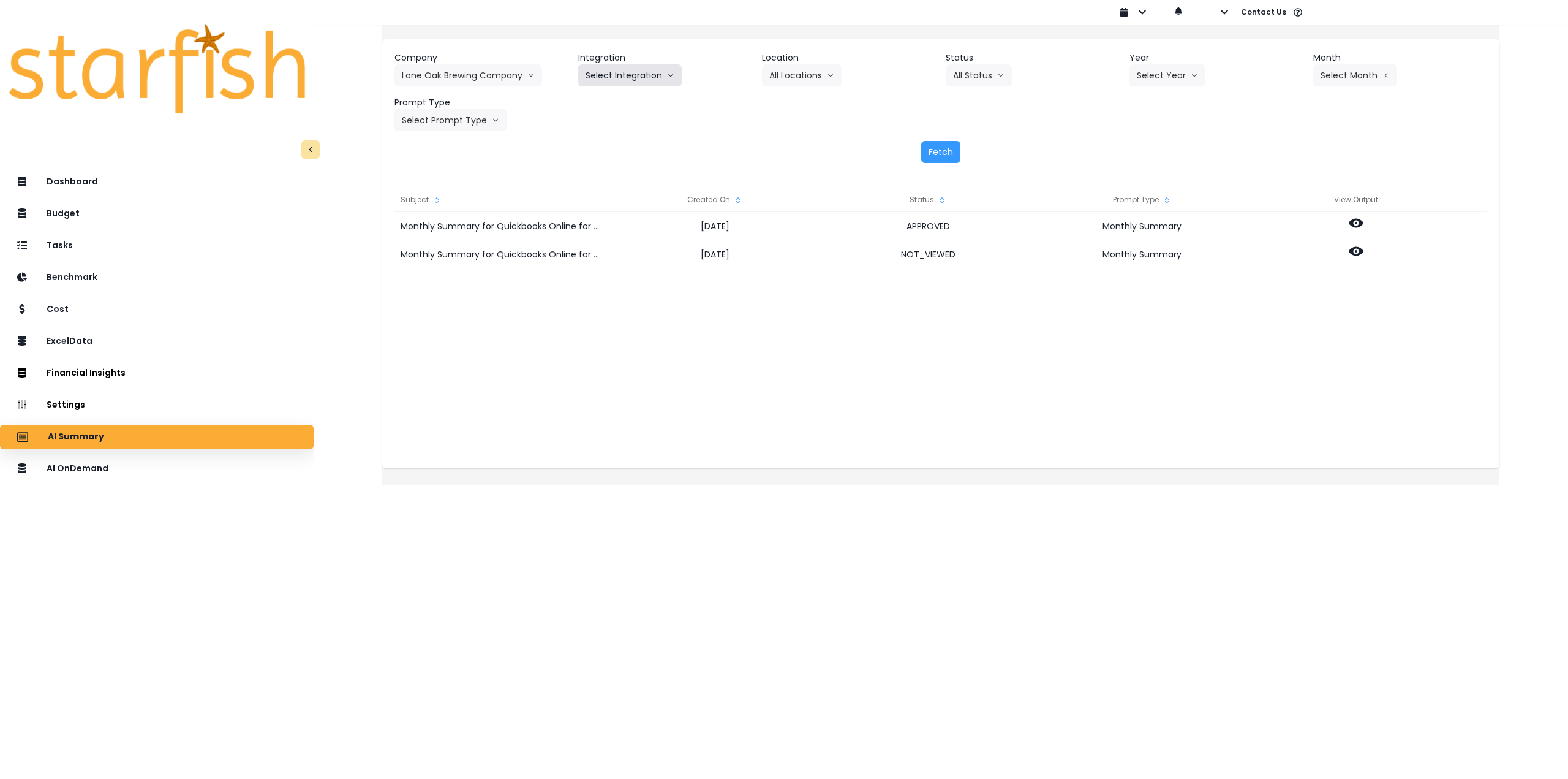
click at [632, 76] on button "Select Integration" at bounding box center [630, 75] width 104 height 22
click at [627, 96] on span "Lone Oak Brewing Company, LLC" at bounding box center [650, 101] width 129 height 12
click at [1175, 76] on button "Select Year" at bounding box center [1167, 75] width 76 height 22
click at [1141, 145] on span "2025" at bounding box center [1146, 145] width 19 height 12
click at [1325, 67] on button "Select Month" at bounding box center [1355, 75] width 84 height 22
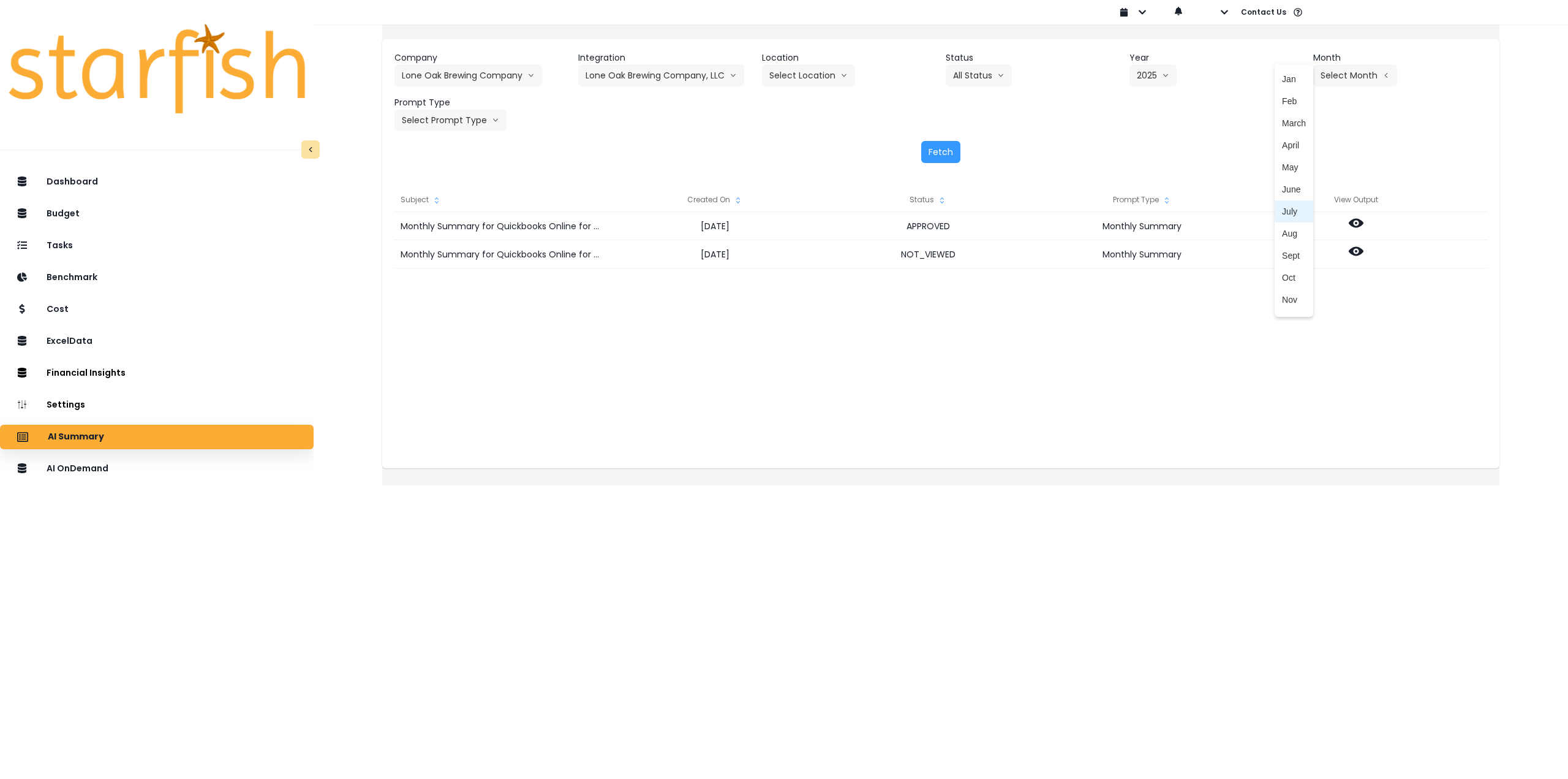
click at [1282, 213] on span "July" at bounding box center [1294, 211] width 24 height 12
click at [1329, 82] on button "July" at bounding box center [1335, 75] width 44 height 22
click at [1282, 236] on span "Aug" at bounding box center [1294, 233] width 24 height 12
click at [472, 124] on button "Select Prompt Type" at bounding box center [450, 120] width 112 height 22
click at [459, 234] on span "Monthly Summary" at bounding box center [436, 234] width 69 height 12
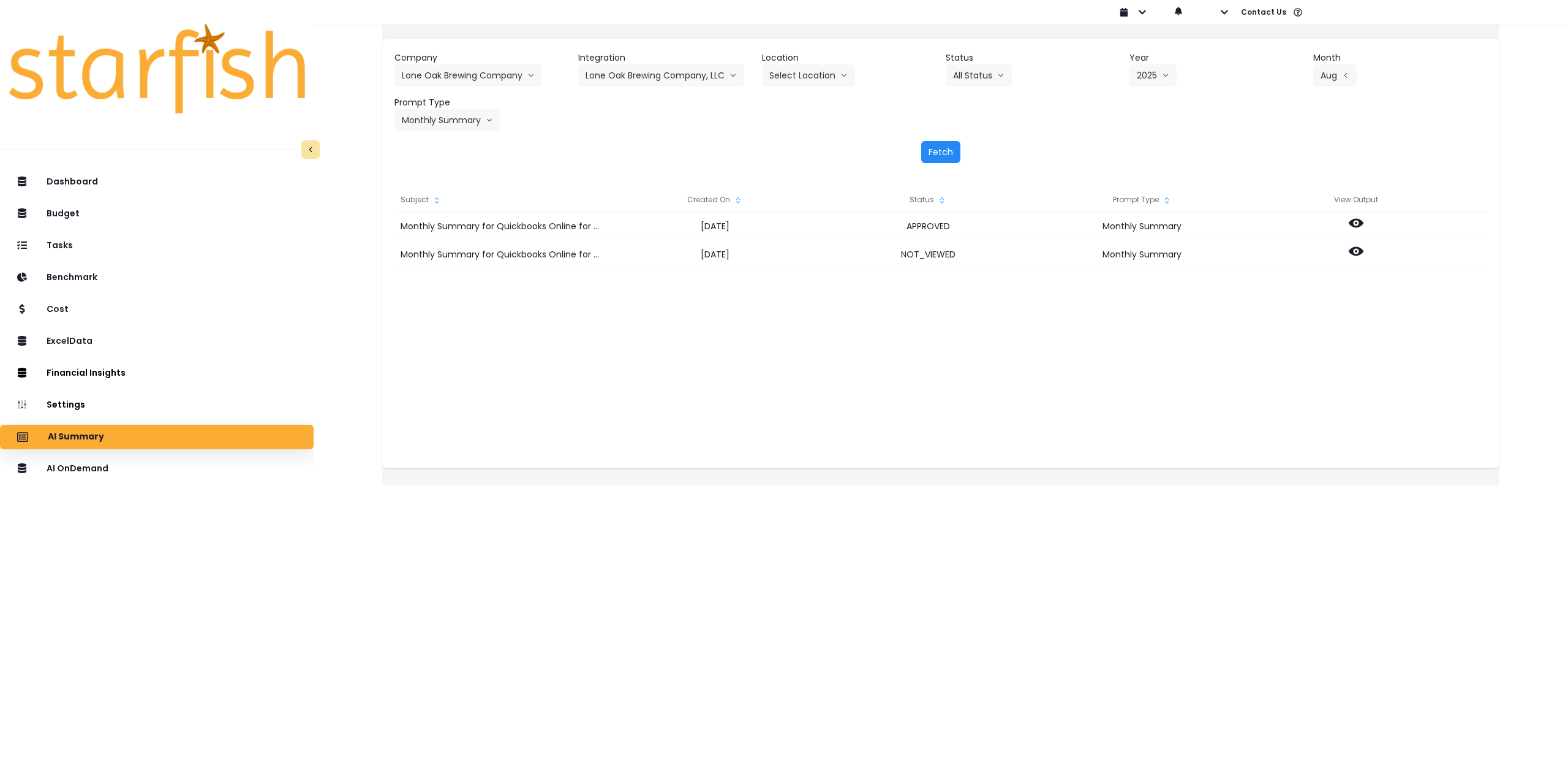
click at [934, 147] on button "Fetch" at bounding box center [941, 151] width 39 height 22
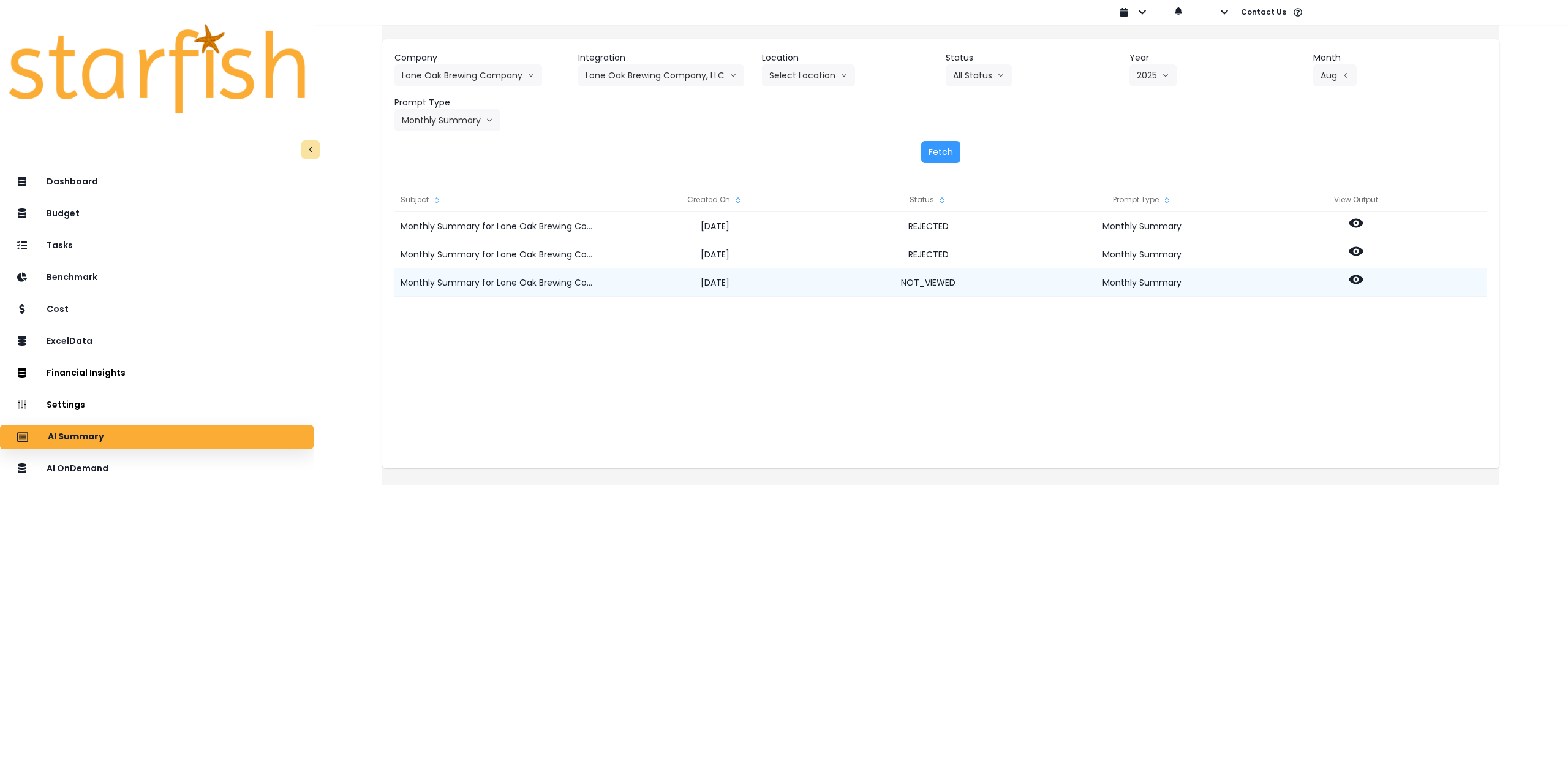
click at [1364, 276] on icon at bounding box center [1356, 280] width 15 height 9
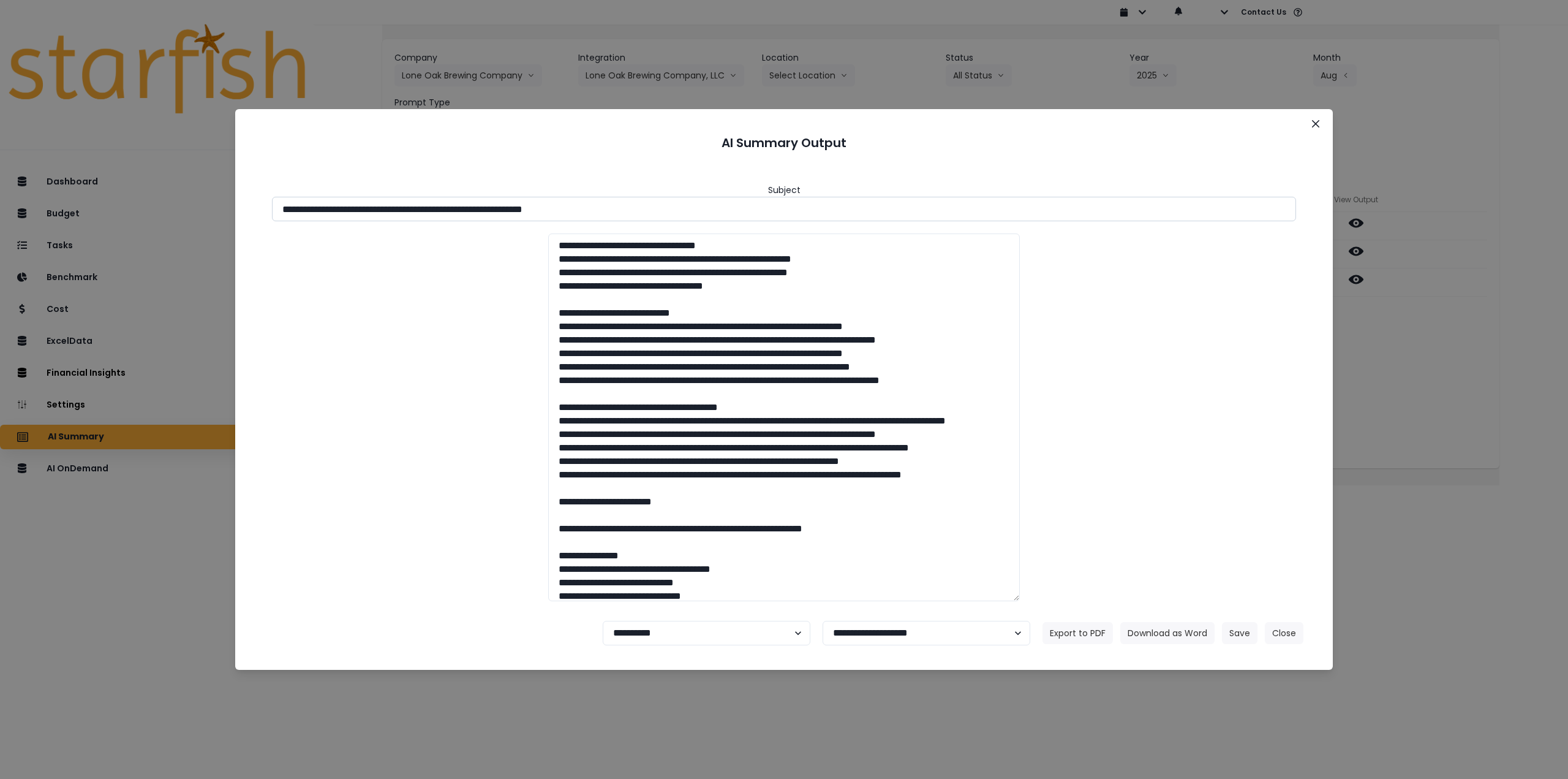
drag, startPoint x: 390, startPoint y: 210, endPoint x: 655, endPoint y: 209, distance: 265.0
click at [655, 209] on input "**********" at bounding box center [784, 209] width 1024 height 25
click at [1174, 632] on button "Download as Word" at bounding box center [1167, 632] width 94 height 22
click at [1313, 122] on icon "Close" at bounding box center [1315, 124] width 7 height 7
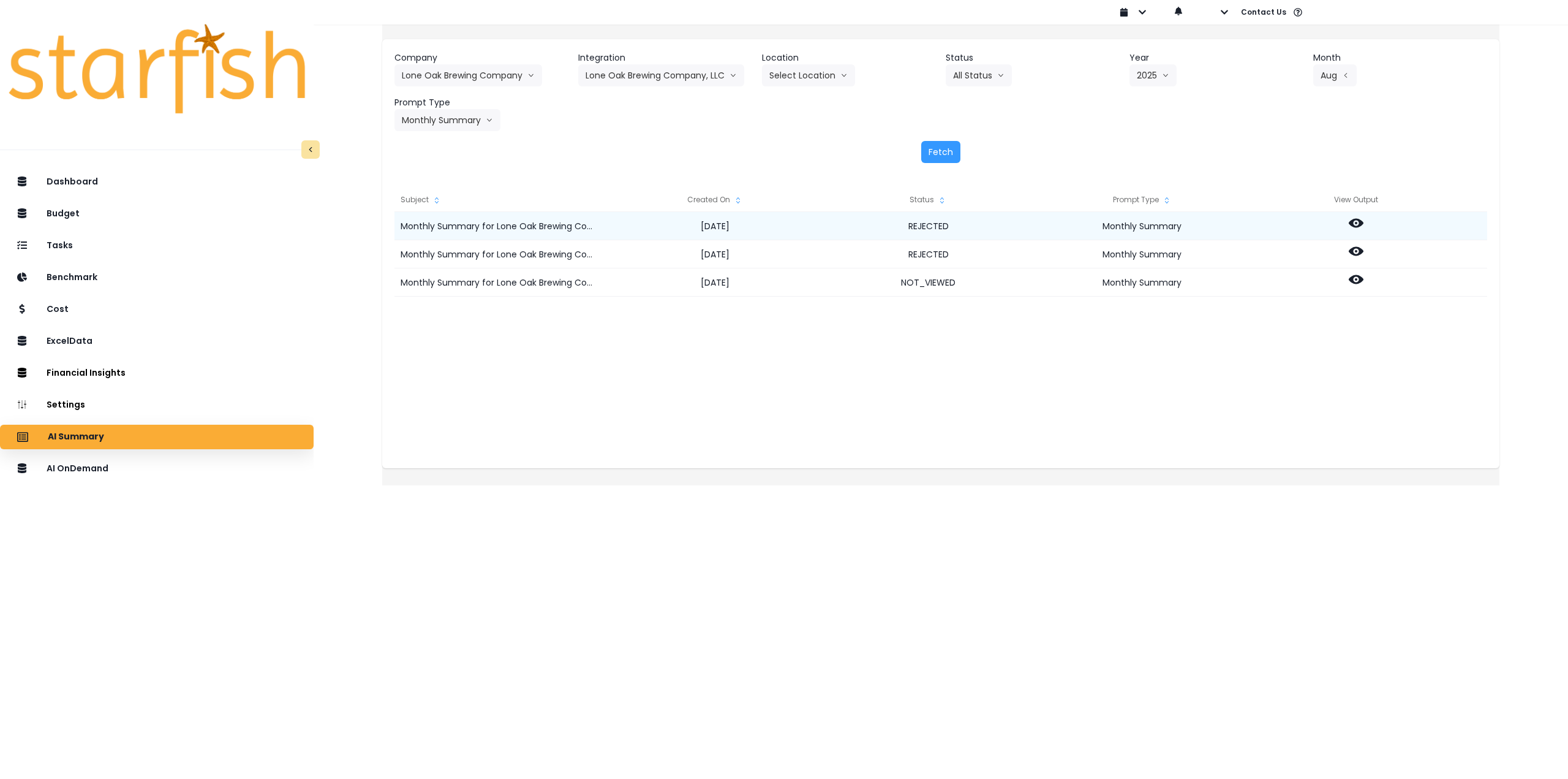
click at [1364, 225] on icon at bounding box center [1356, 223] width 15 height 9
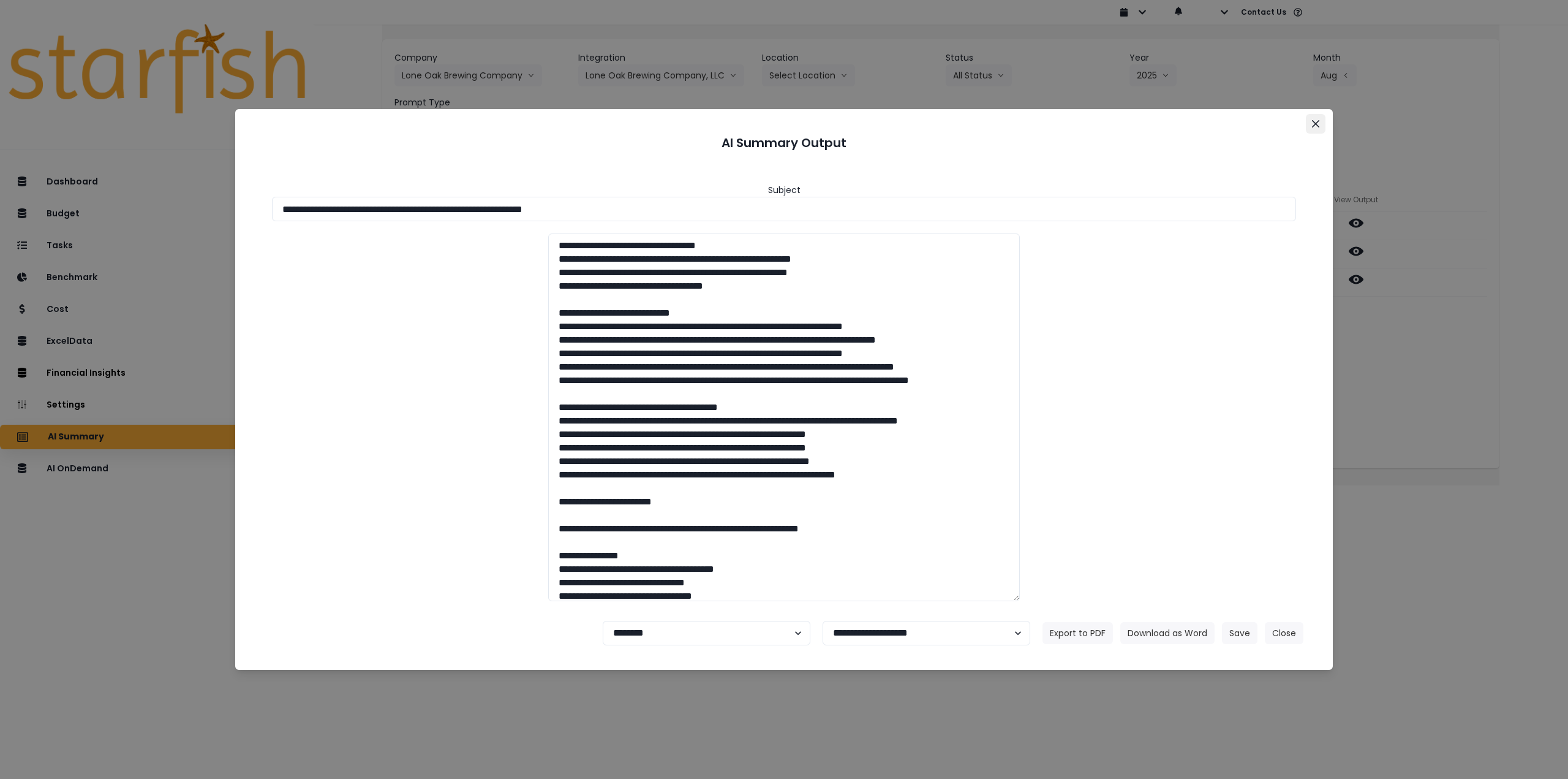
click at [1306, 125] on button "Close" at bounding box center [1316, 124] width 20 height 20
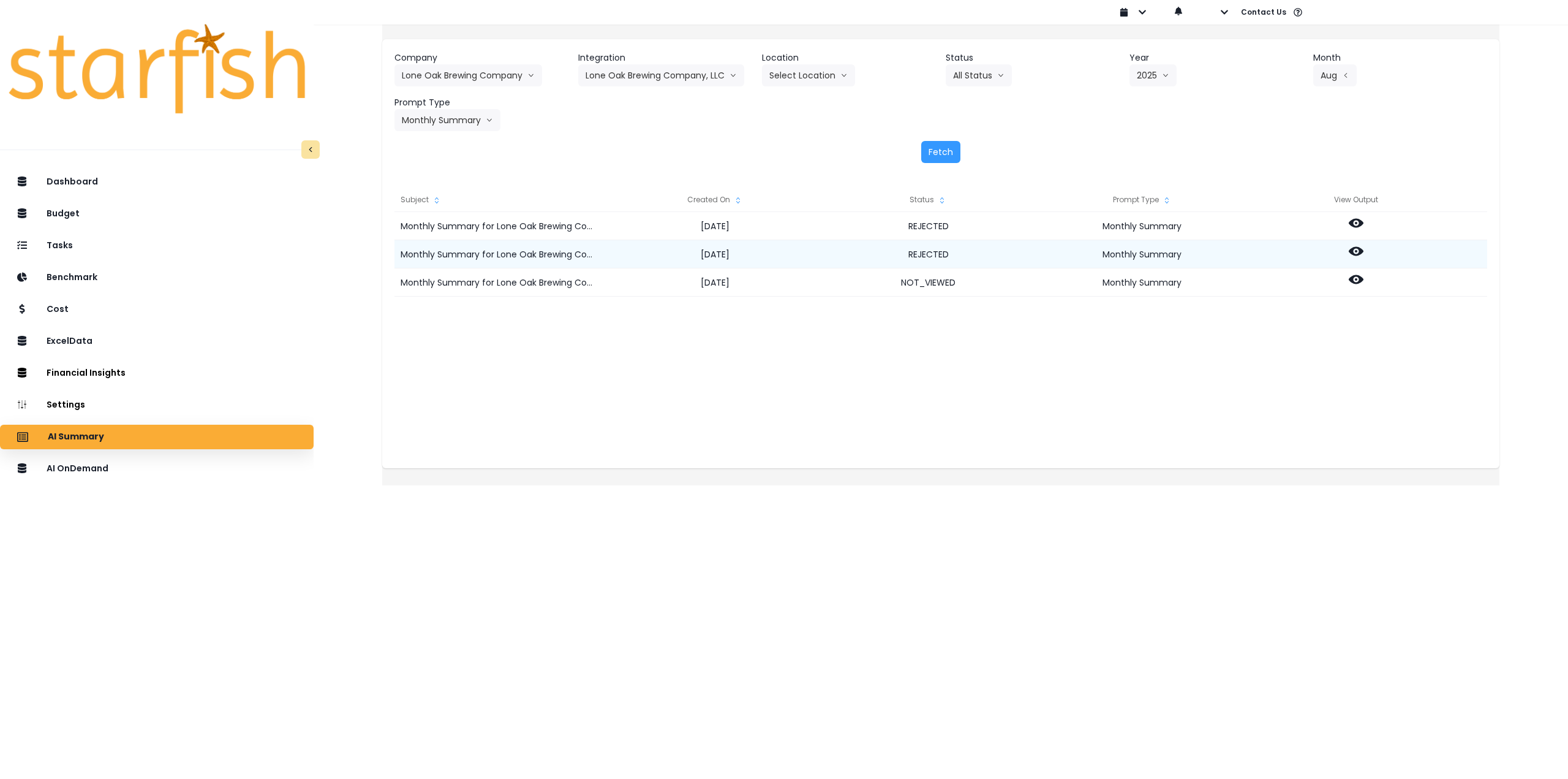
click at [1364, 249] on icon at bounding box center [1356, 251] width 15 height 15
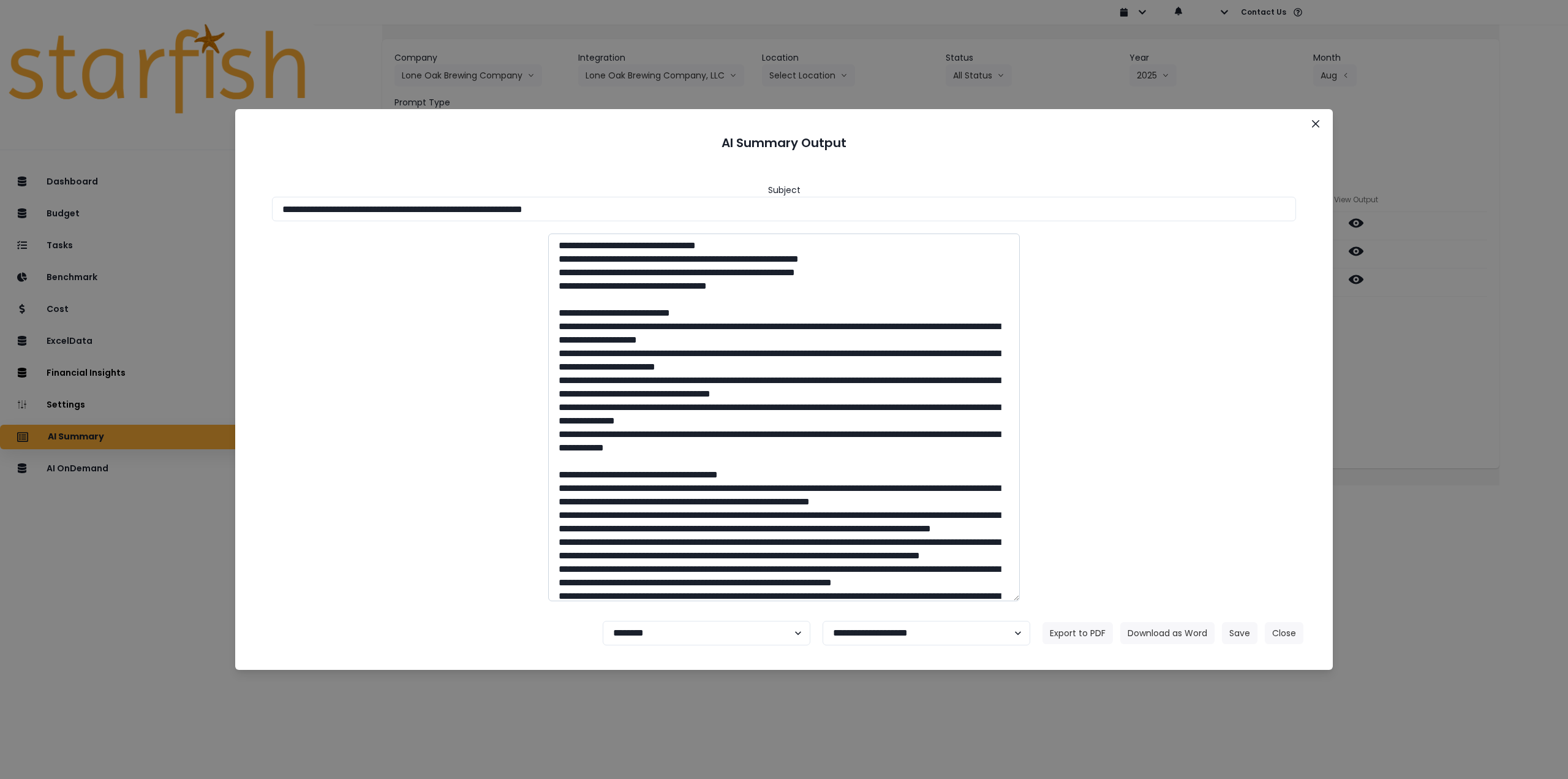
click at [589, 353] on textarea at bounding box center [784, 418] width 471 height 368
click at [589, 379] on textarea at bounding box center [784, 418] width 471 height 368
drag, startPoint x: 581, startPoint y: 353, endPoint x: 582, endPoint y: 363, distance: 10.0
click at [582, 363] on textarea at bounding box center [784, 418] width 471 height 368
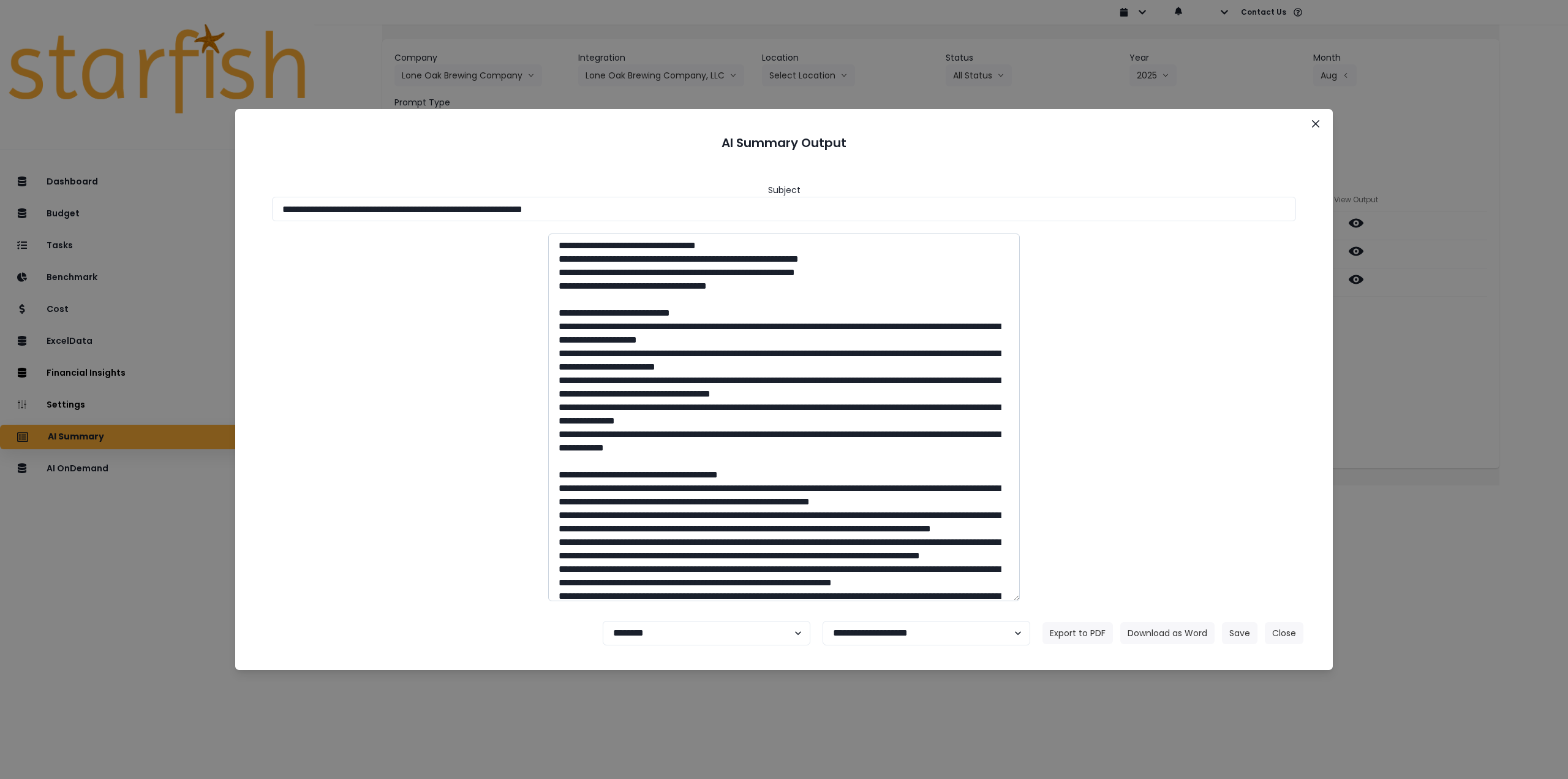
click at [898, 357] on textarea at bounding box center [784, 418] width 471 height 368
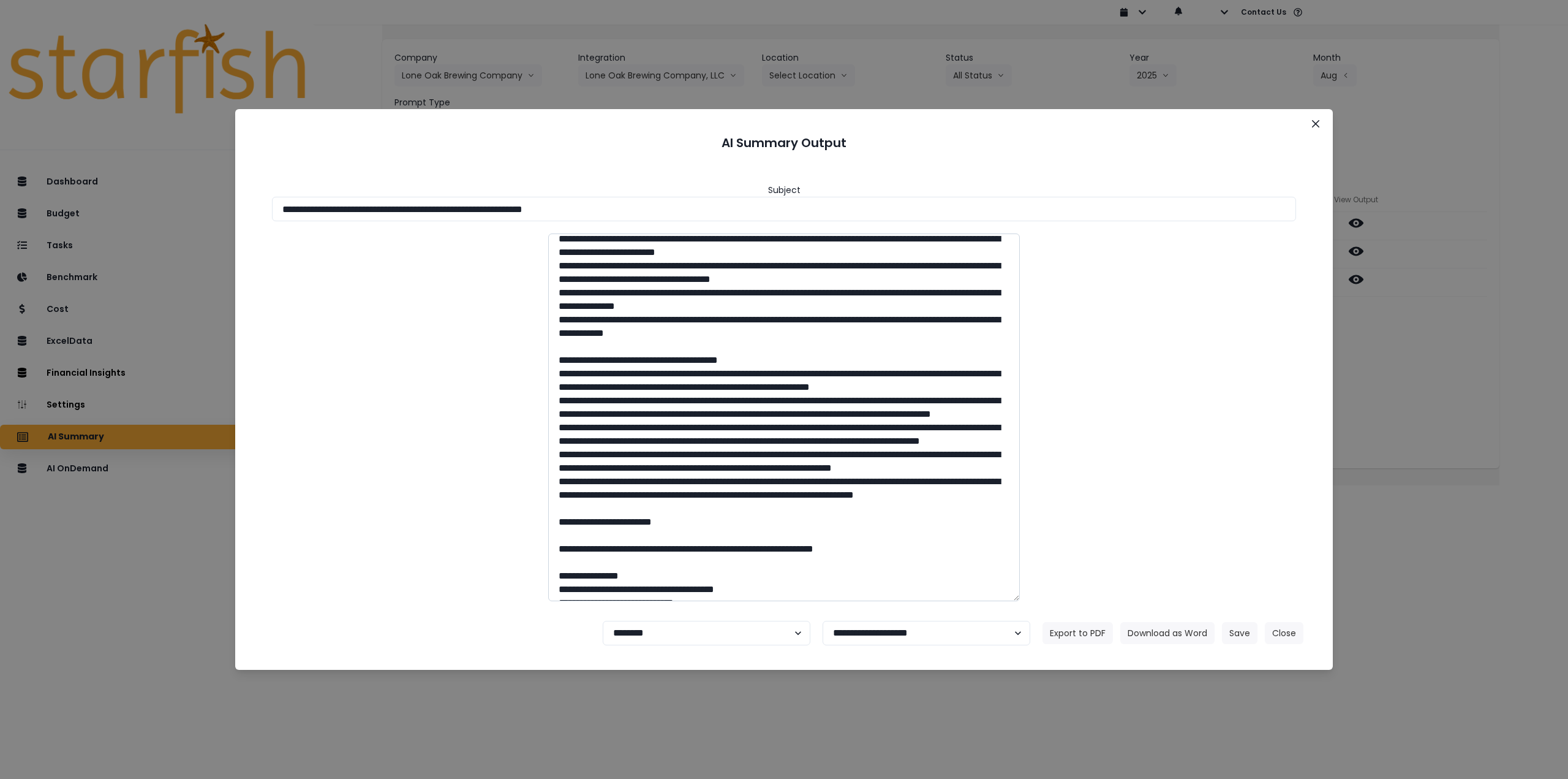
scroll to position [123, 0]
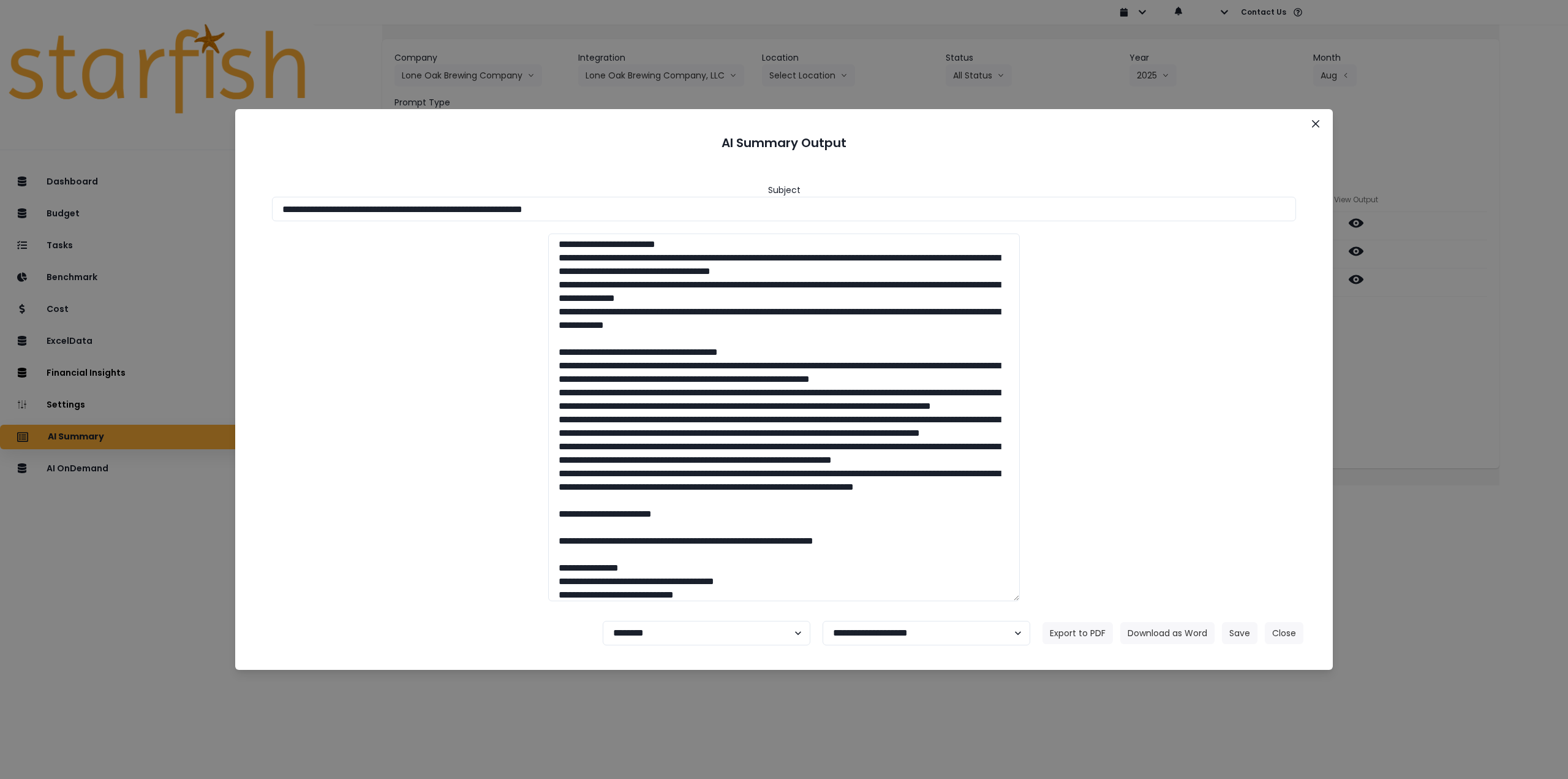
click at [1314, 124] on icon "Close" at bounding box center [1315, 124] width 7 height 7
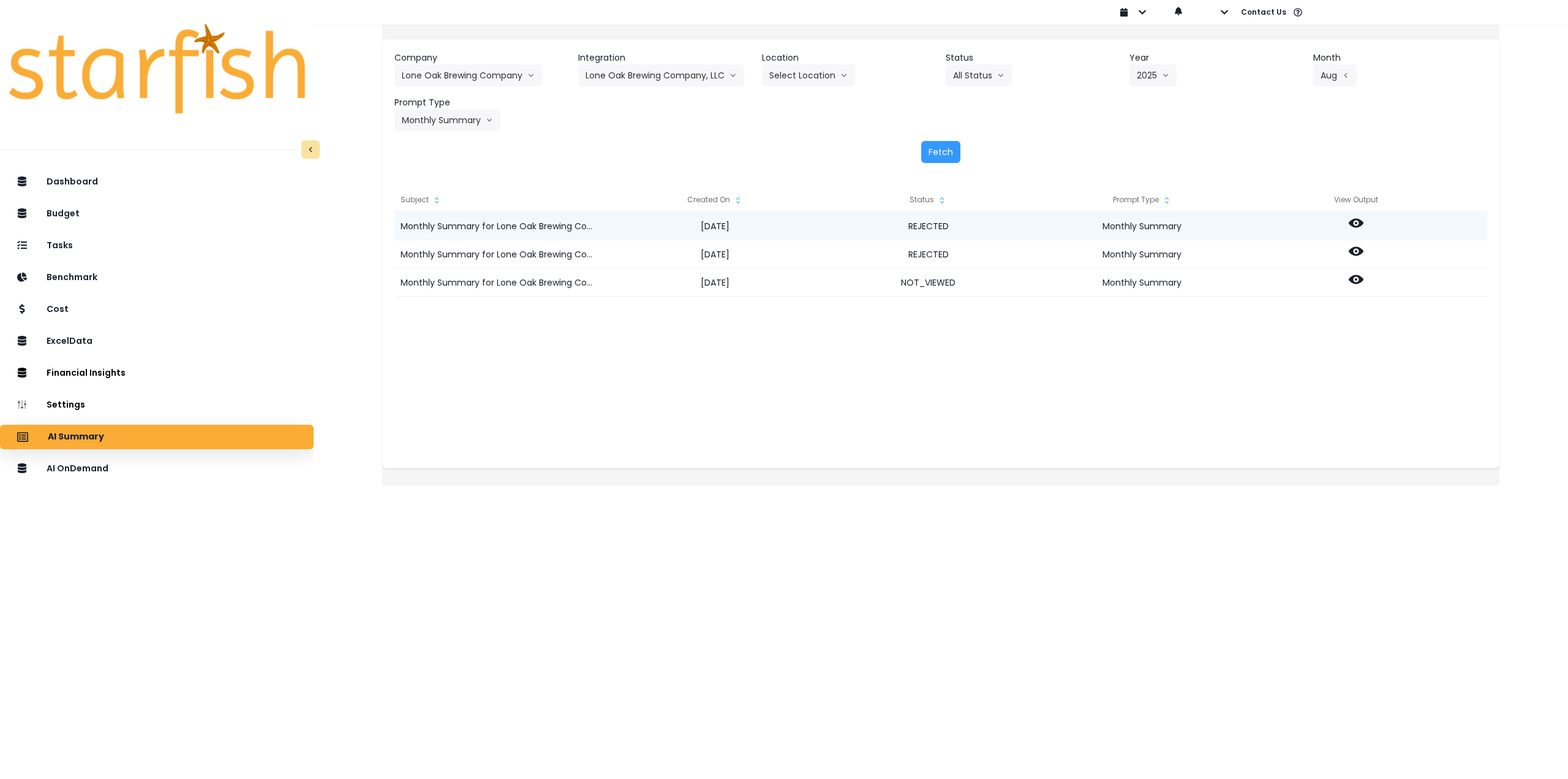
click at [1364, 222] on icon at bounding box center [1356, 223] width 15 height 9
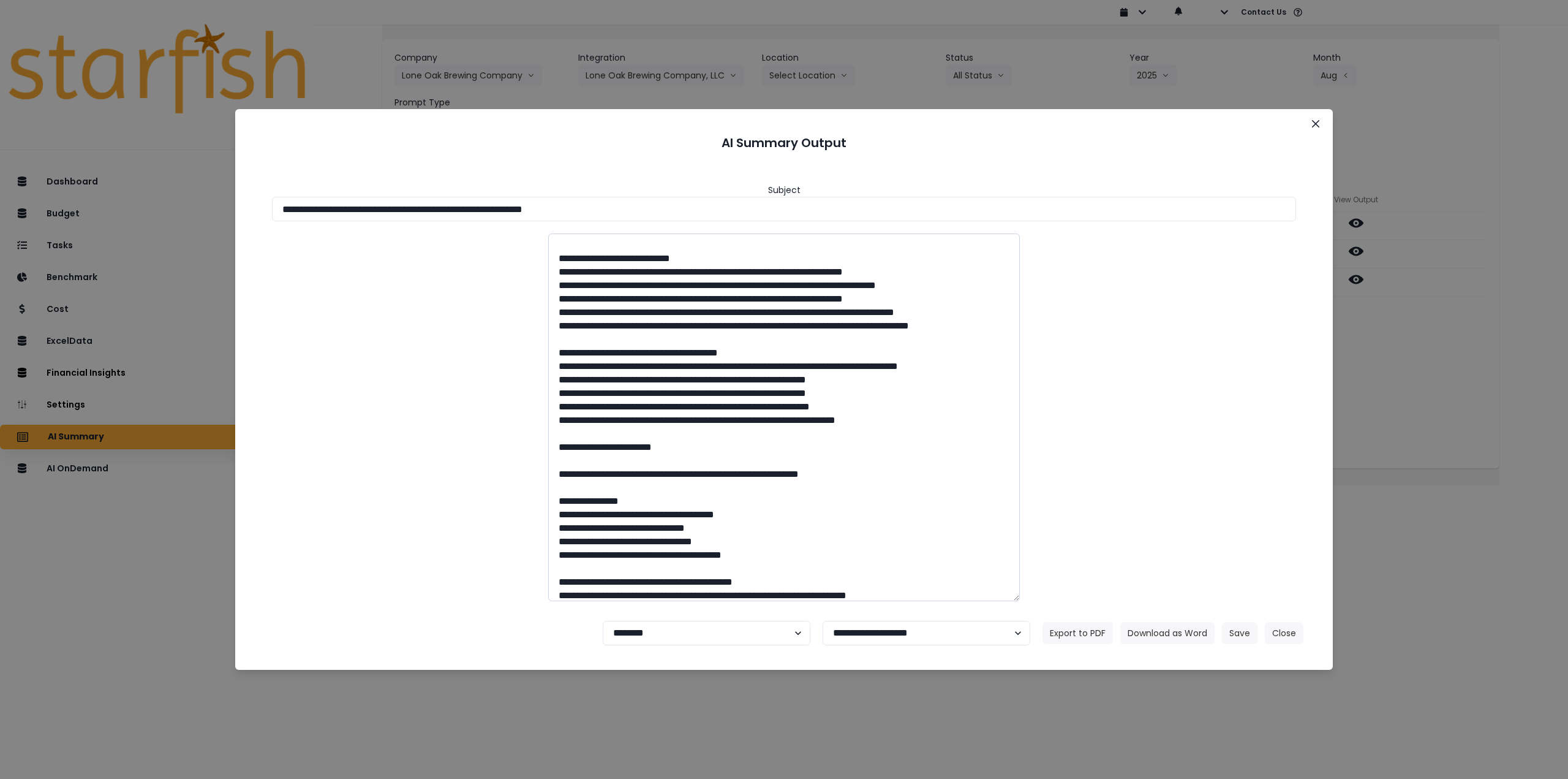
scroll to position [61, 0]
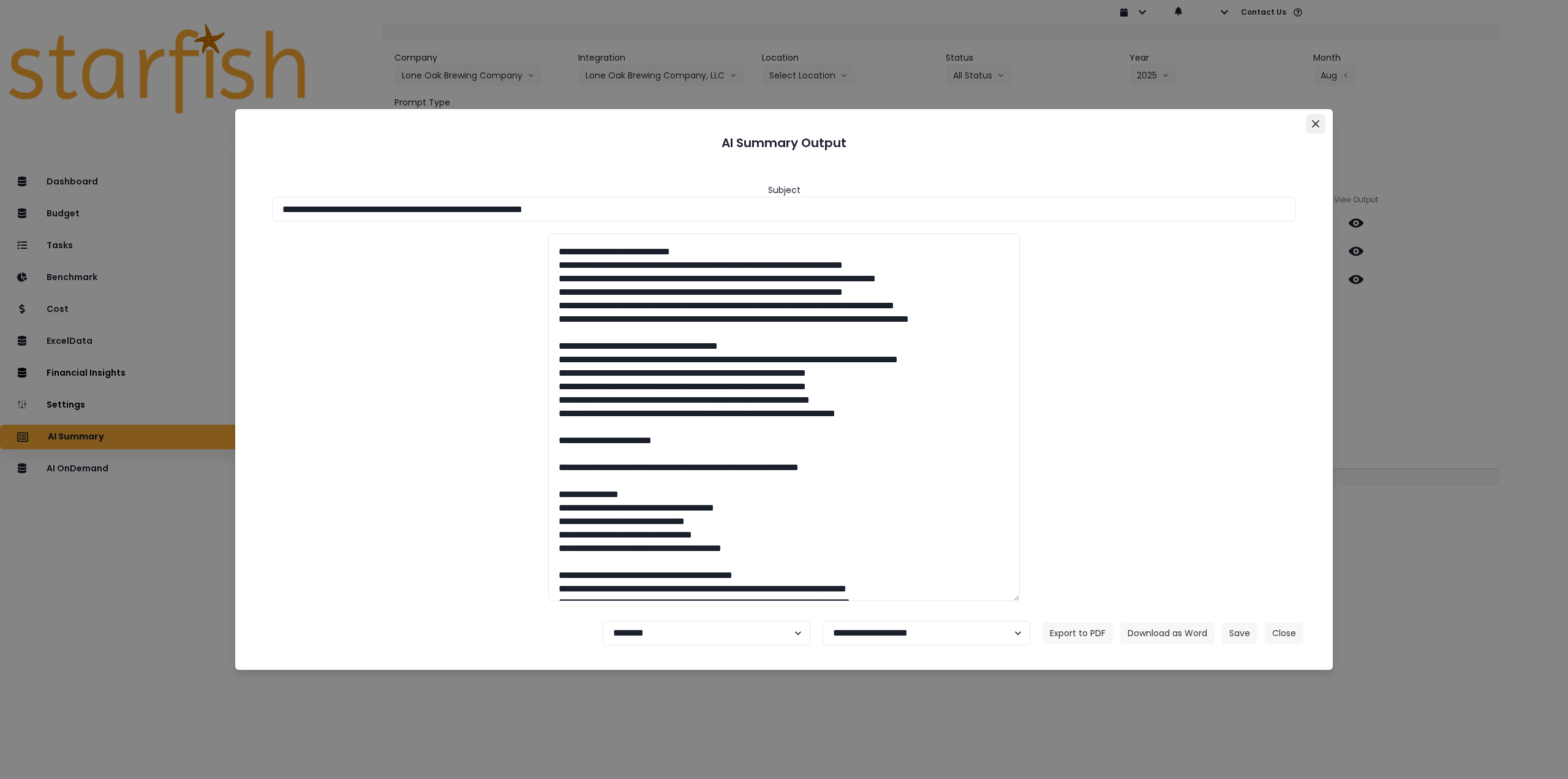
click at [1318, 130] on button "Close" at bounding box center [1316, 124] width 20 height 20
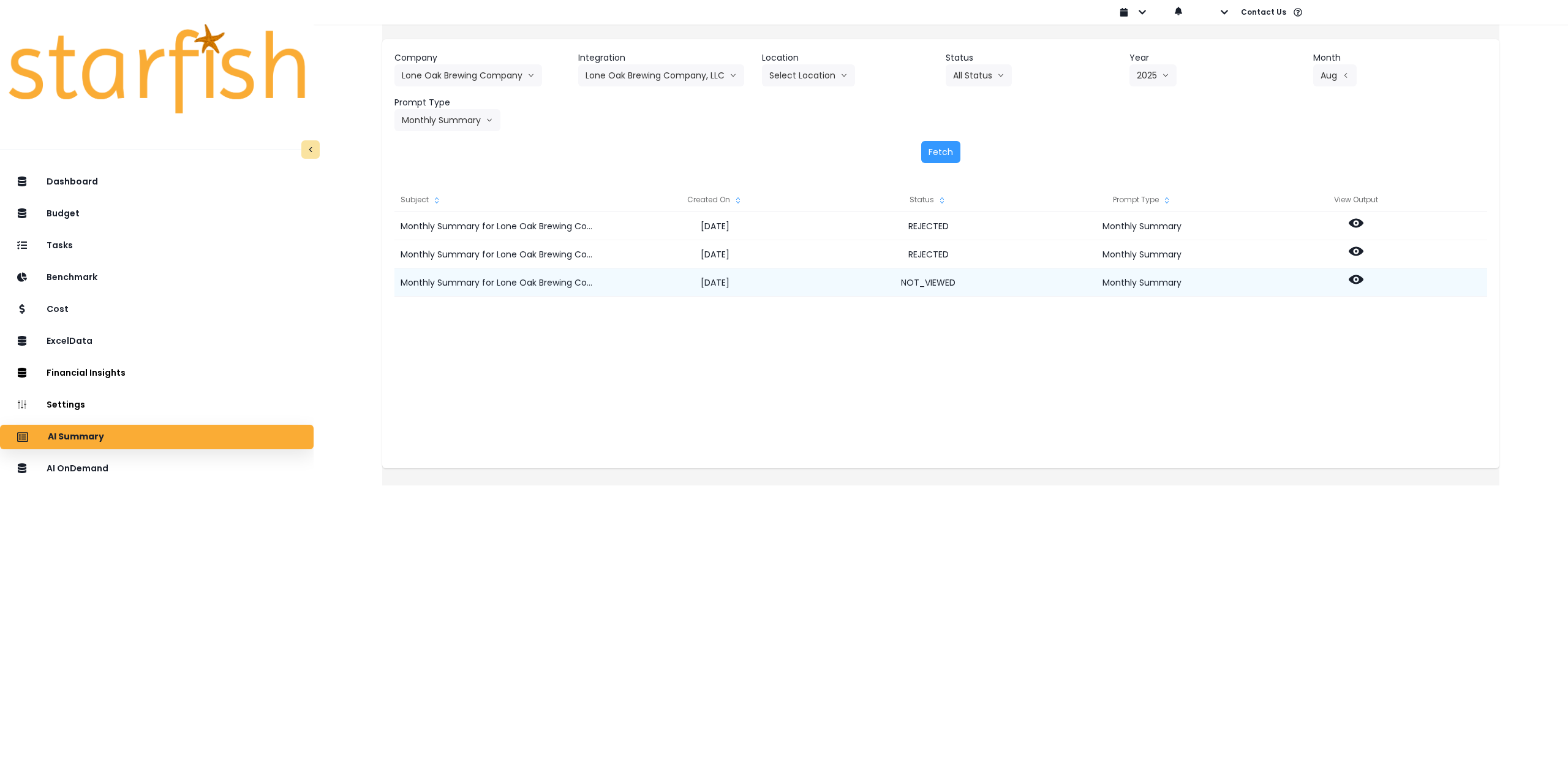
click at [1364, 279] on icon at bounding box center [1356, 280] width 15 height 15
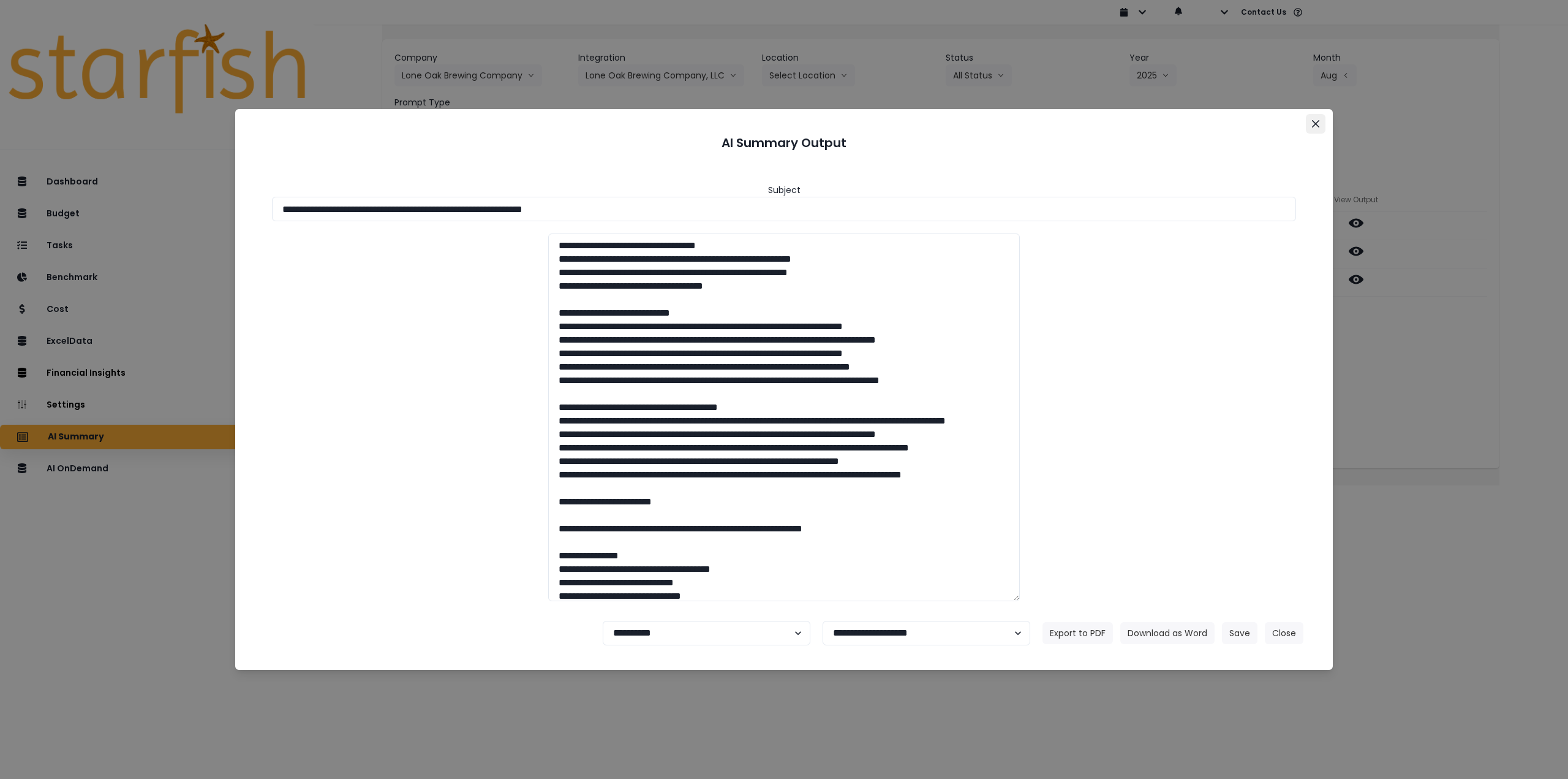
click at [1318, 122] on icon "Close" at bounding box center [1315, 124] width 7 height 7
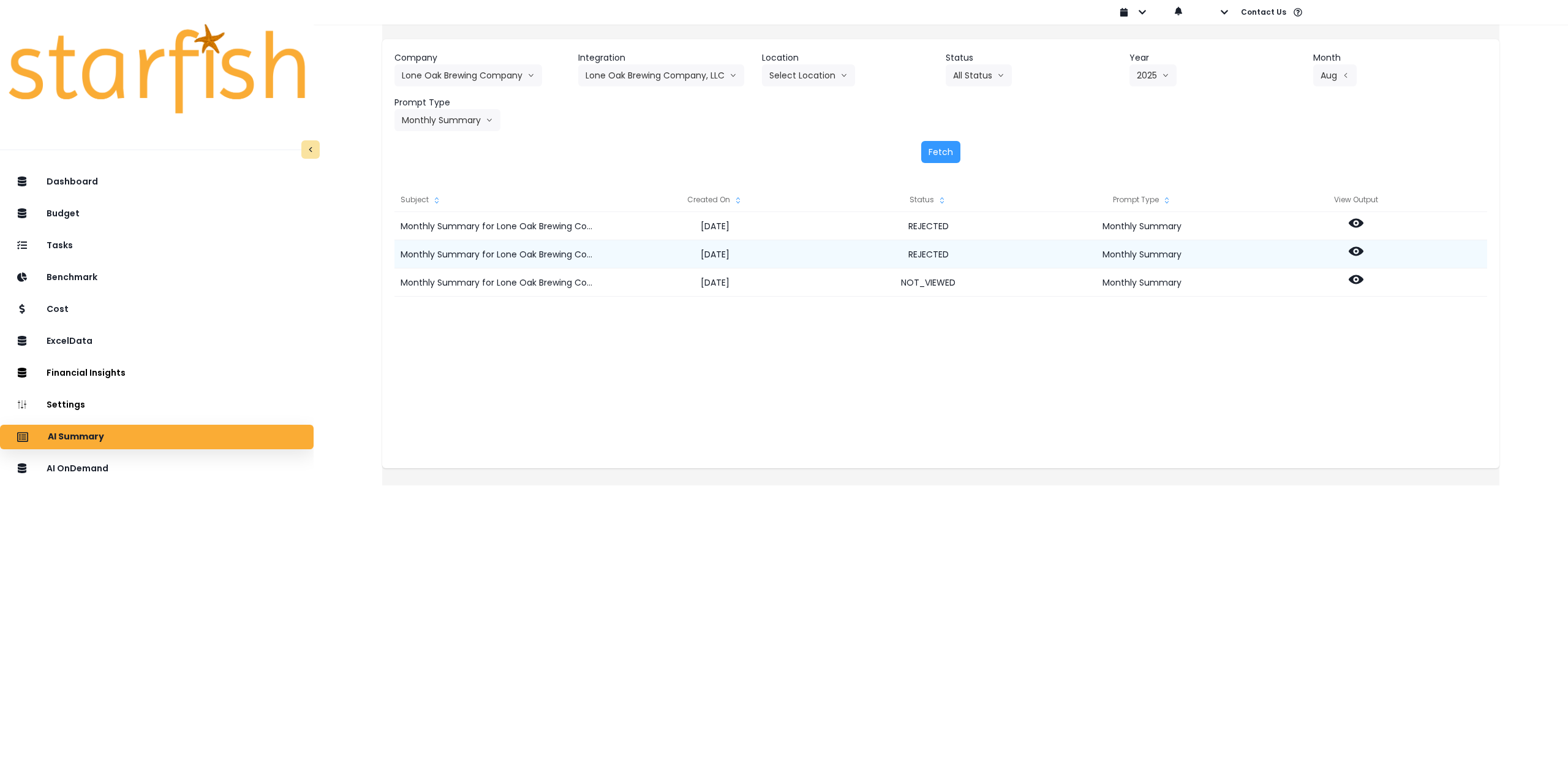
click at [1364, 250] on icon at bounding box center [1356, 251] width 15 height 15
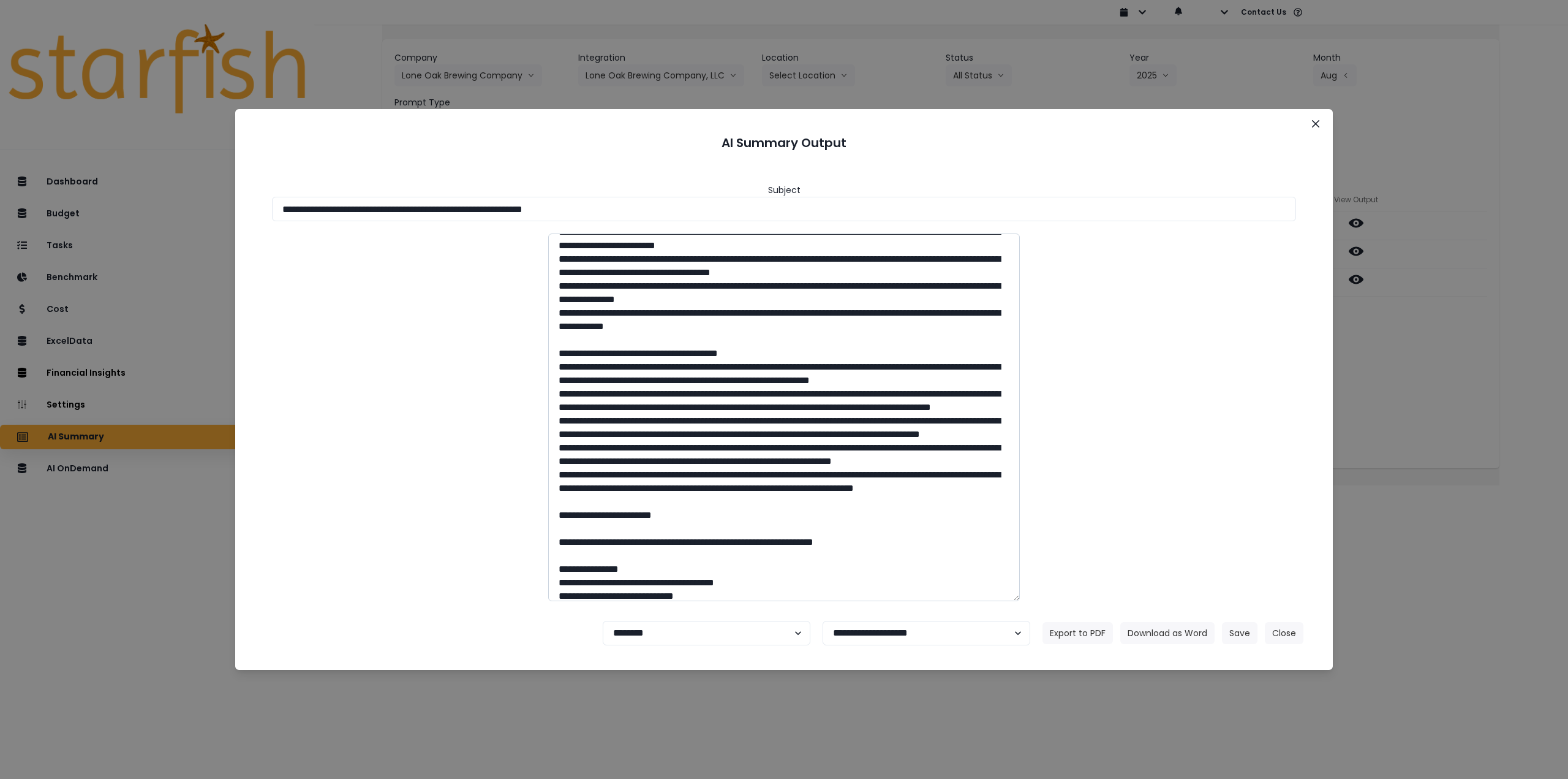
scroll to position [123, 0]
click at [601, 529] on textarea at bounding box center [784, 418] width 471 height 368
click at [599, 509] on textarea at bounding box center [784, 418] width 471 height 368
drag, startPoint x: 510, startPoint y: 160, endPoint x: 611, endPoint y: 150, distance: 101.5
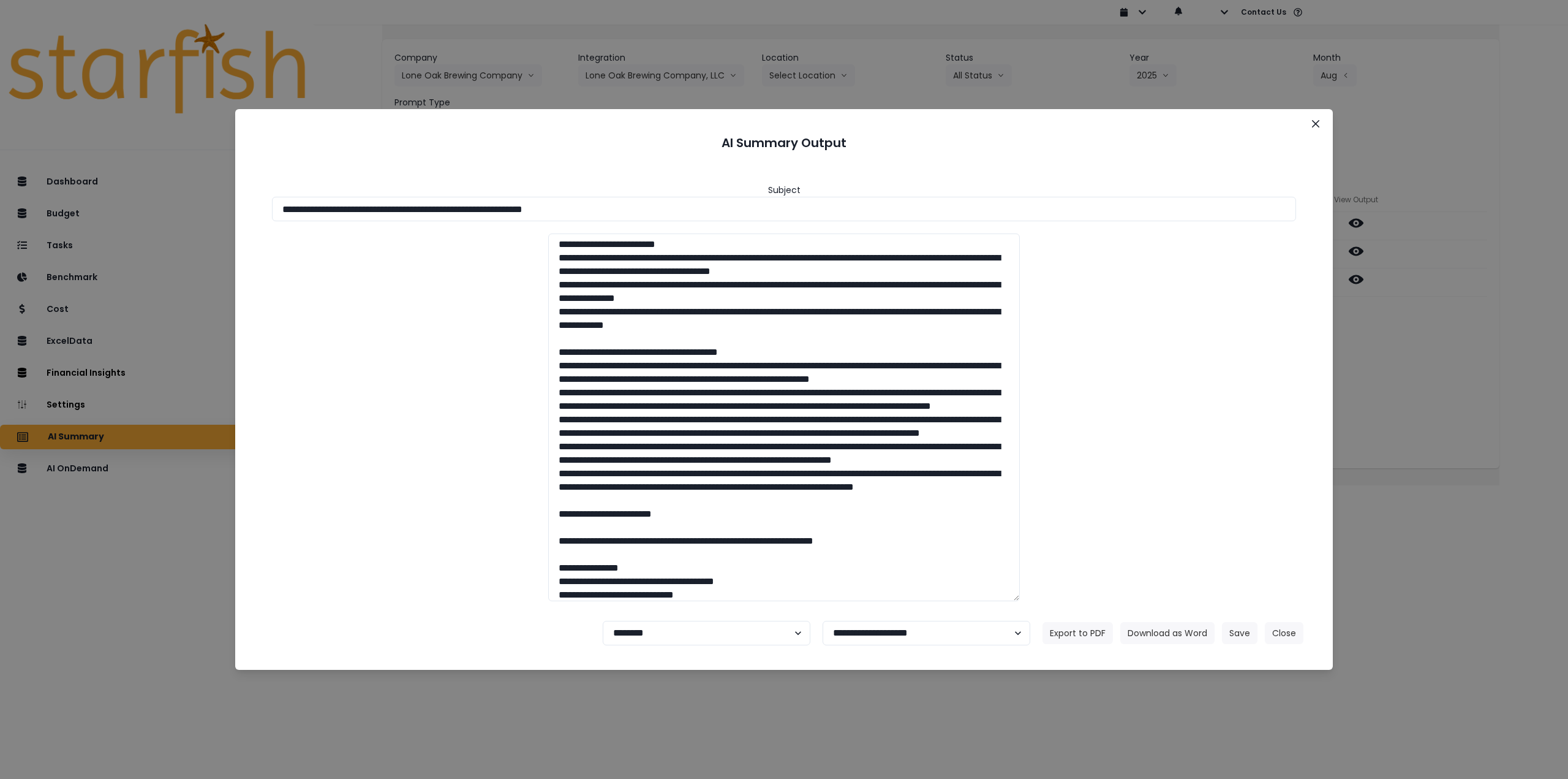
click at [511, 160] on header "AI Summary Output" at bounding box center [783, 142] width 1068 height 38
click at [1315, 122] on icon "Close" at bounding box center [1315, 124] width 7 height 7
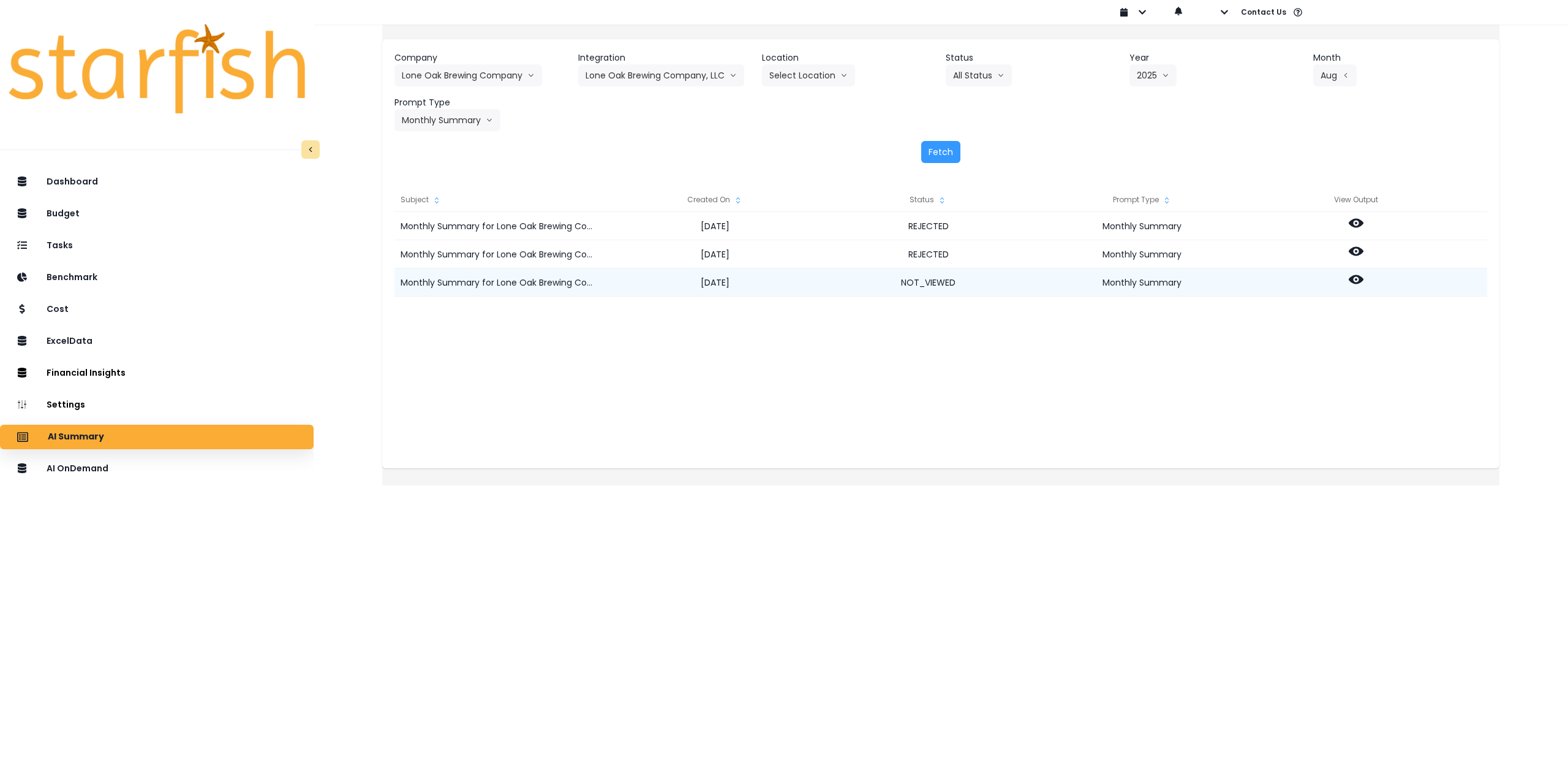
click at [1364, 281] on icon at bounding box center [1356, 280] width 15 height 15
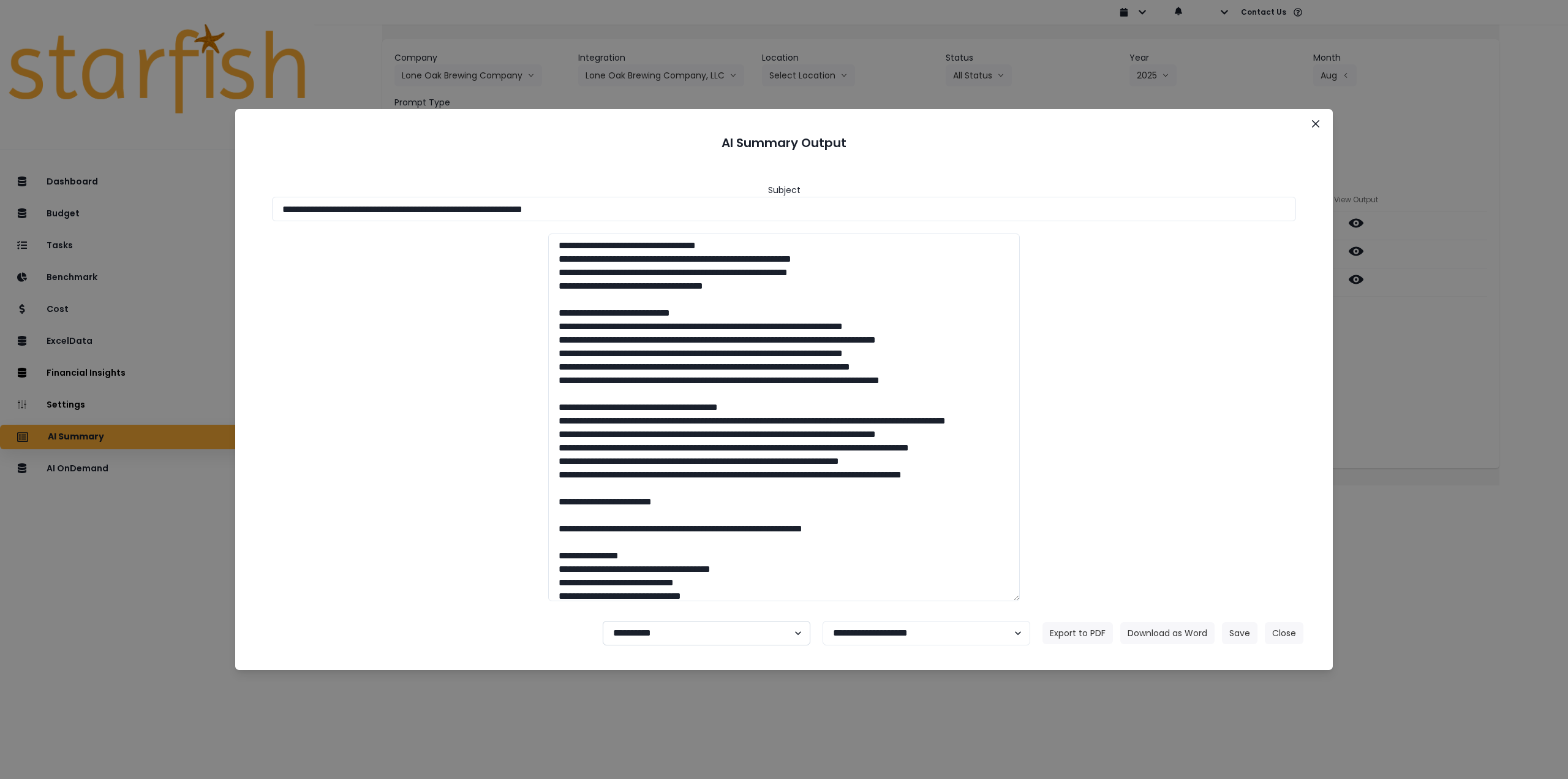
click at [656, 633] on select "**********" at bounding box center [706, 633] width 208 height 25
select select "********"
click at [603, 621] on select "**********" at bounding box center [706, 633] width 208 height 25
click at [1233, 630] on button "Save" at bounding box center [1240, 632] width 36 height 22
